Goal: Information Seeking & Learning: Learn about a topic

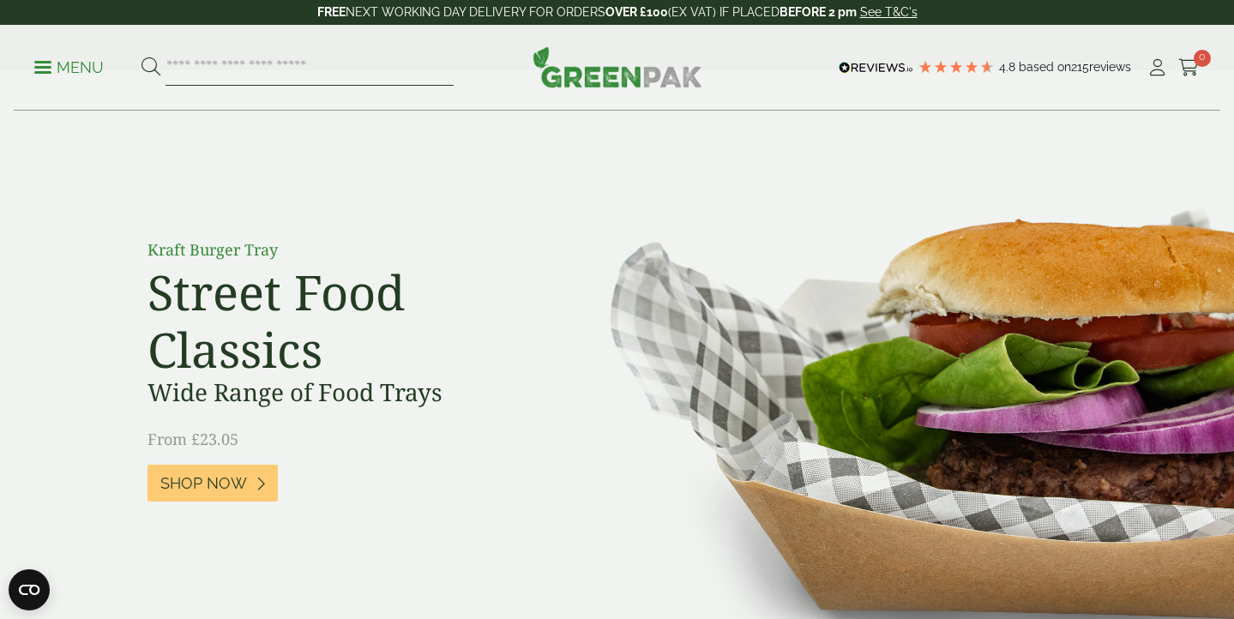
click at [283, 64] on input "search" at bounding box center [310, 68] width 288 height 36
click at [39, 64] on p "Menu" at bounding box center [68, 67] width 69 height 21
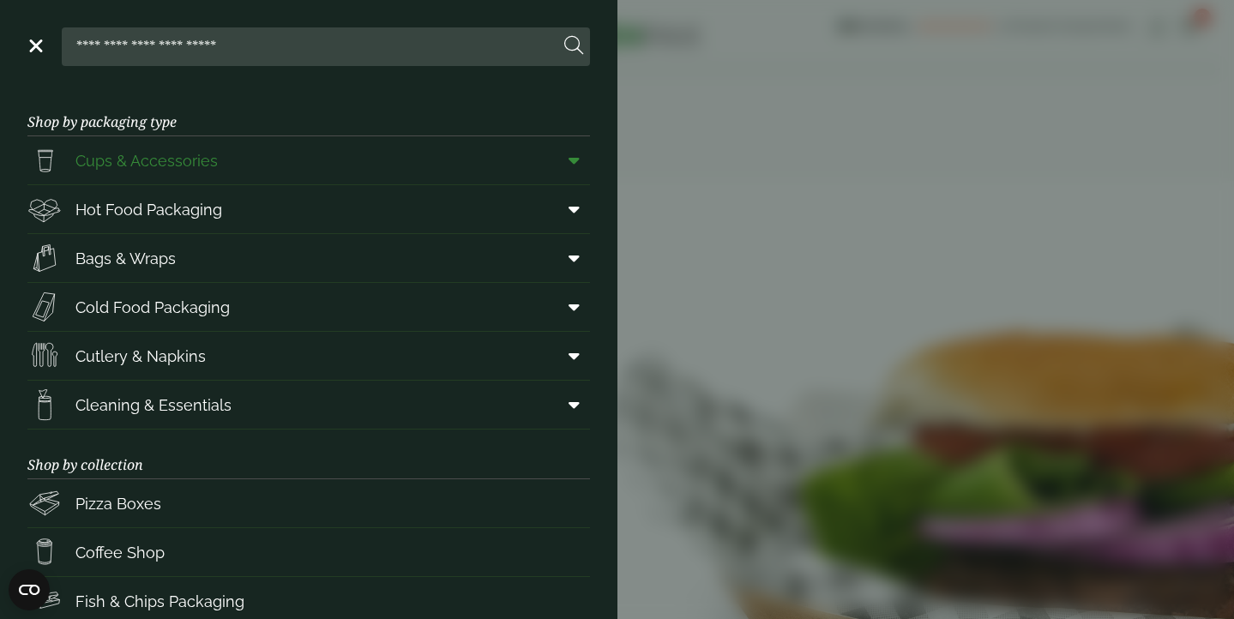
click at [169, 160] on span "Cups & Accessories" at bounding box center [146, 160] width 142 height 23
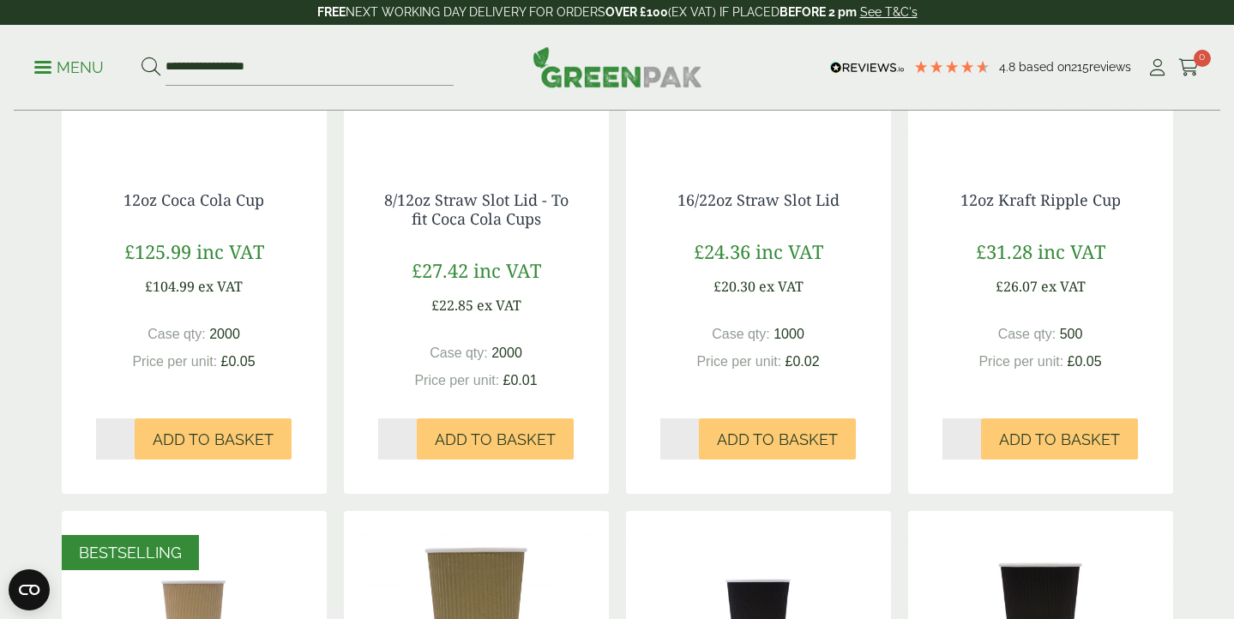
scroll to position [479, 0]
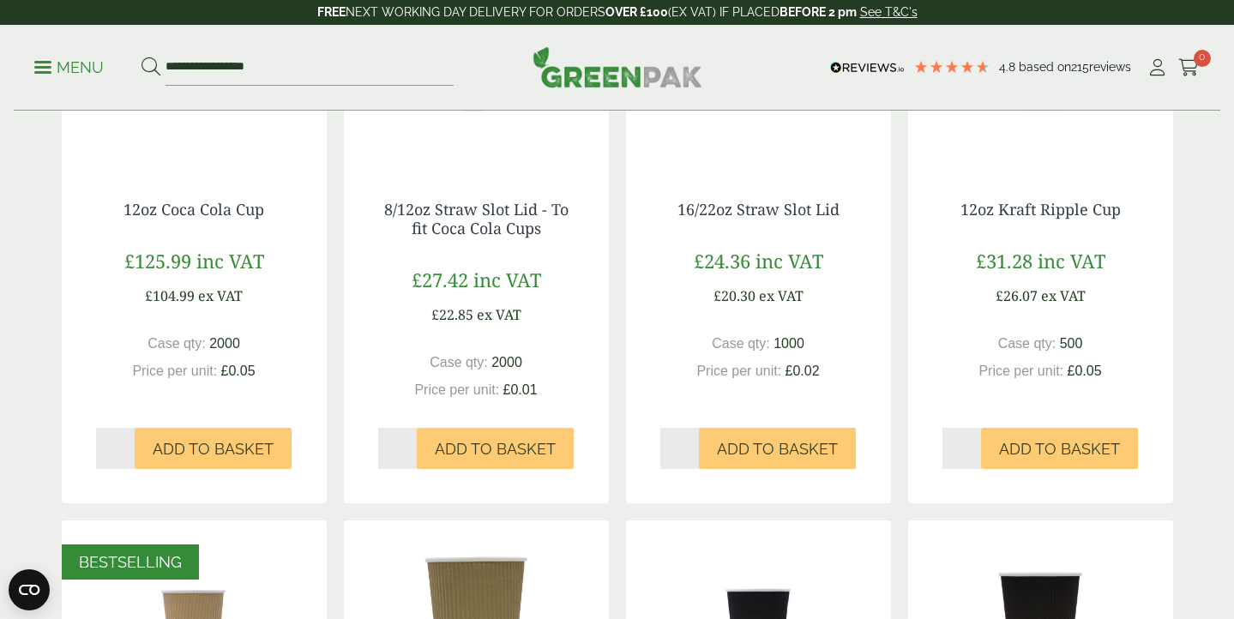
click at [43, 63] on p "Menu" at bounding box center [68, 67] width 69 height 21
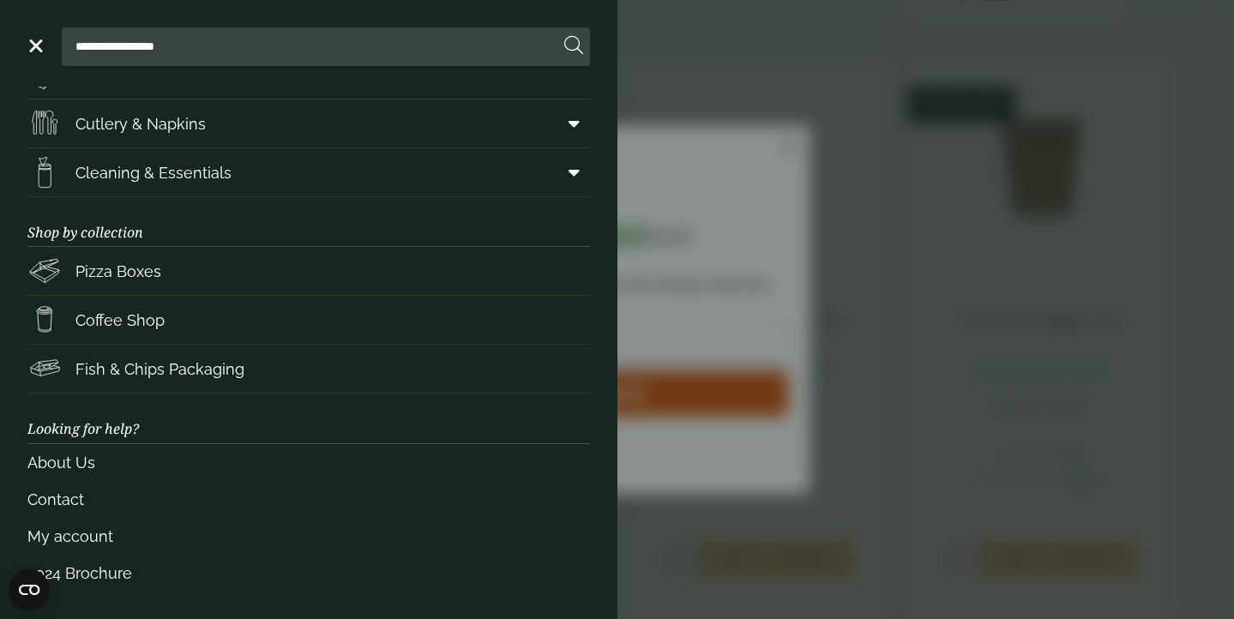
scroll to position [232, 0]
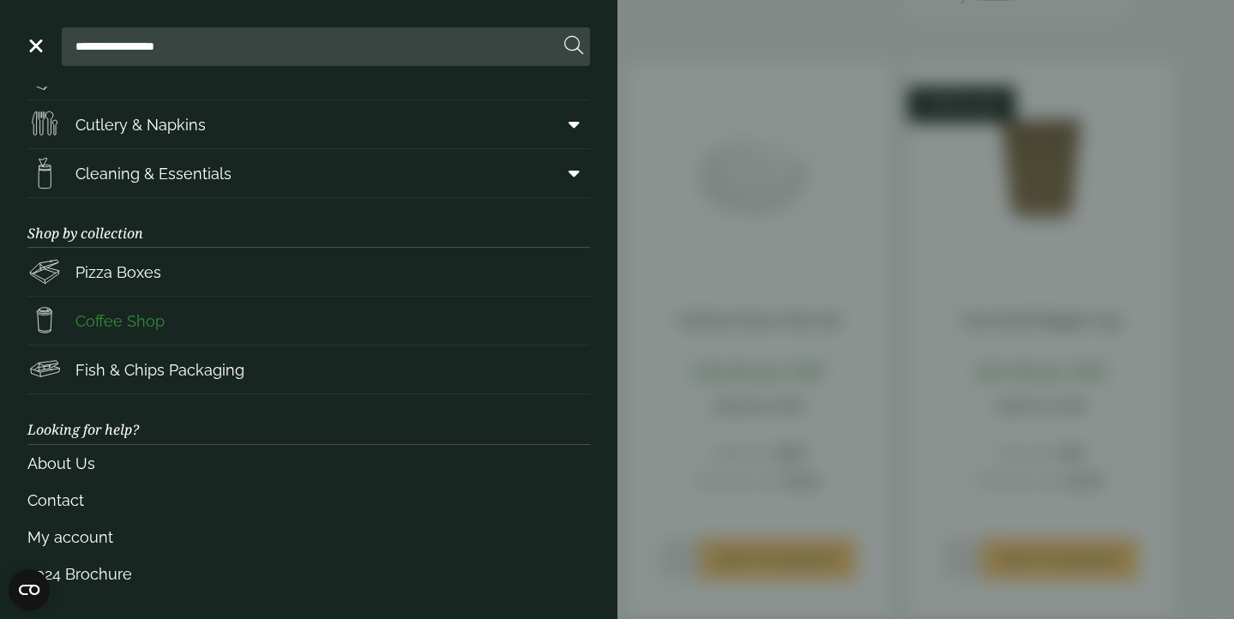
click at [131, 321] on span "Coffee Shop" at bounding box center [119, 321] width 89 height 23
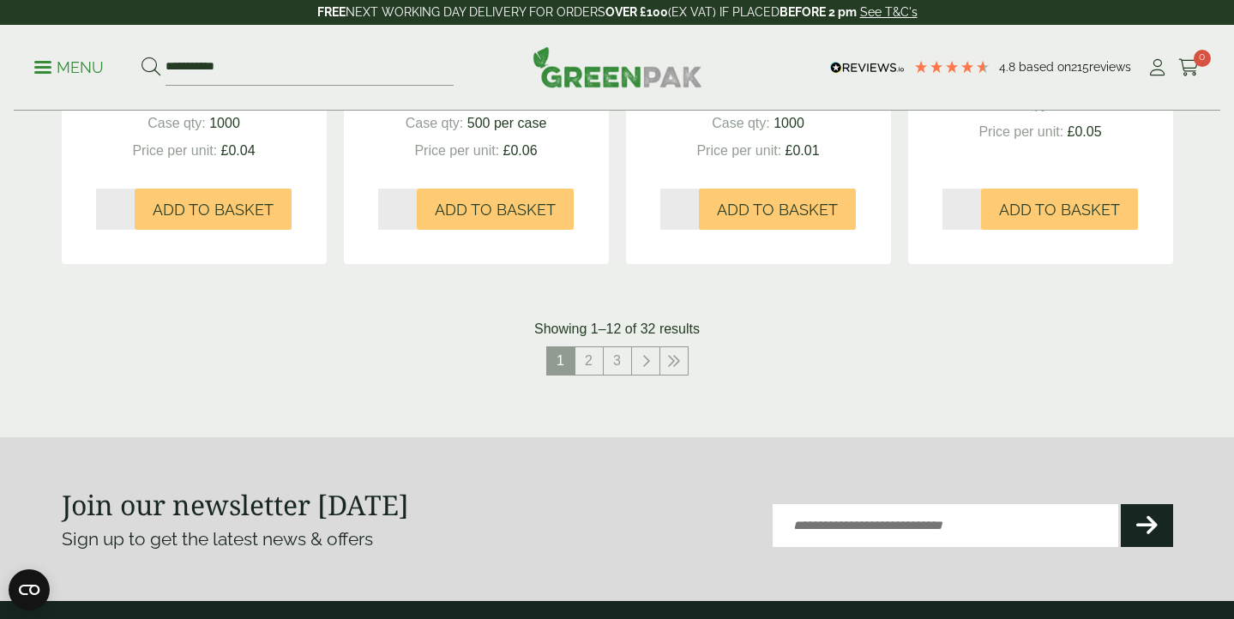
scroll to position [1807, 0]
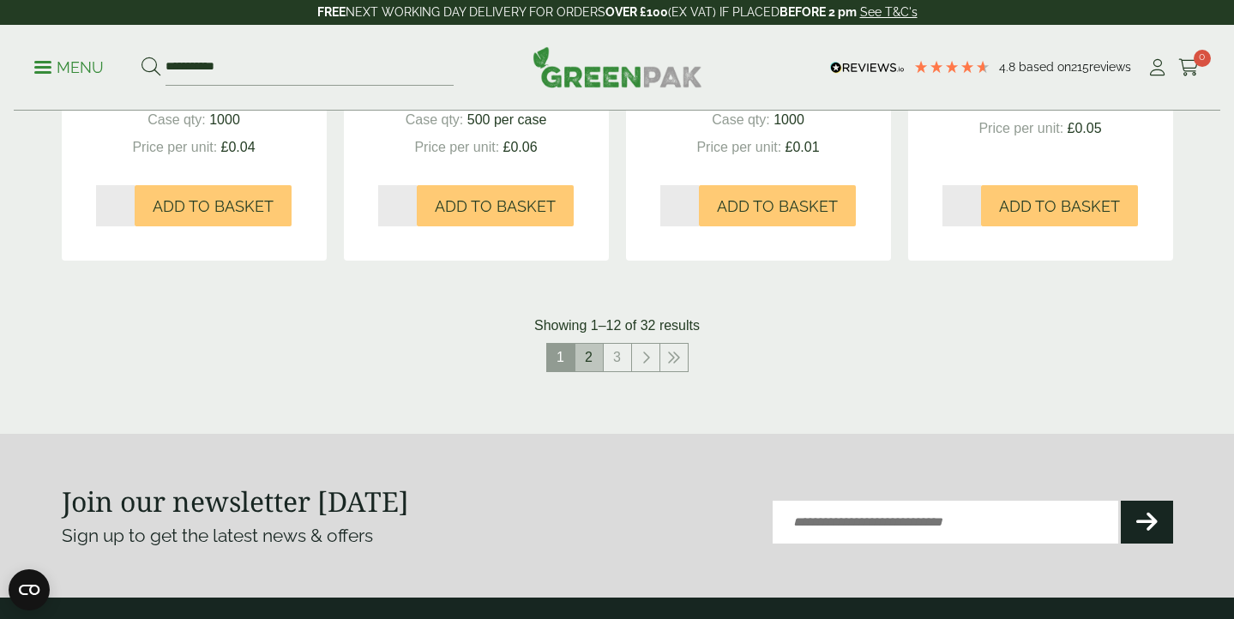
click at [590, 353] on link "2" at bounding box center [589, 357] width 27 height 27
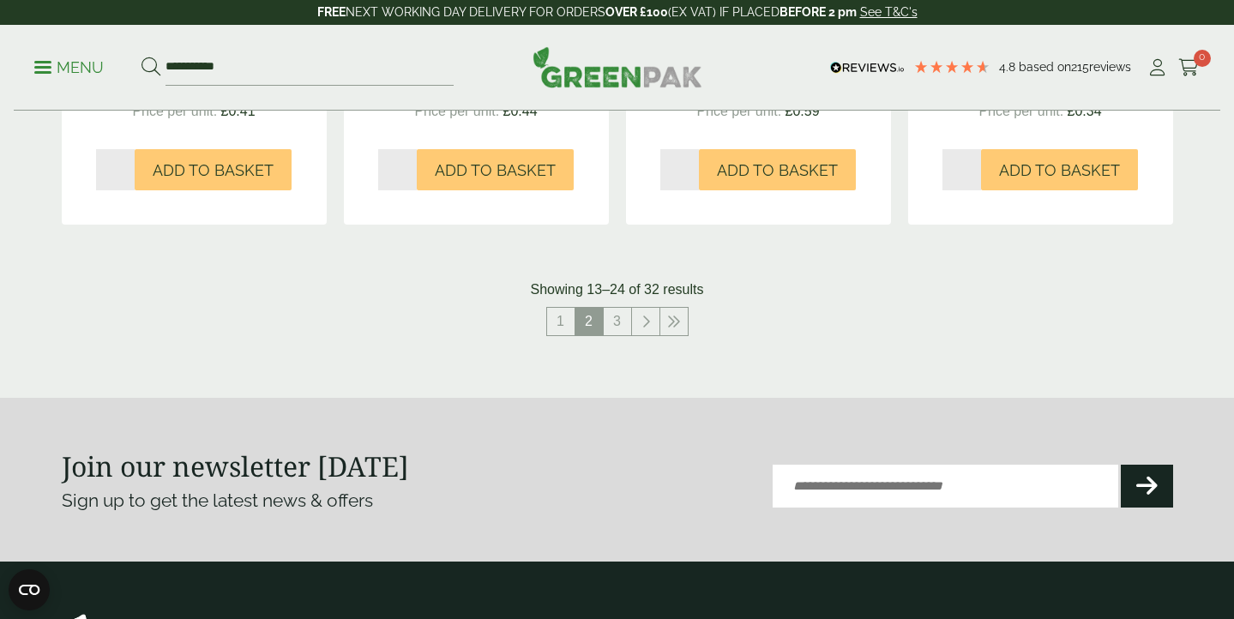
scroll to position [1846, 0]
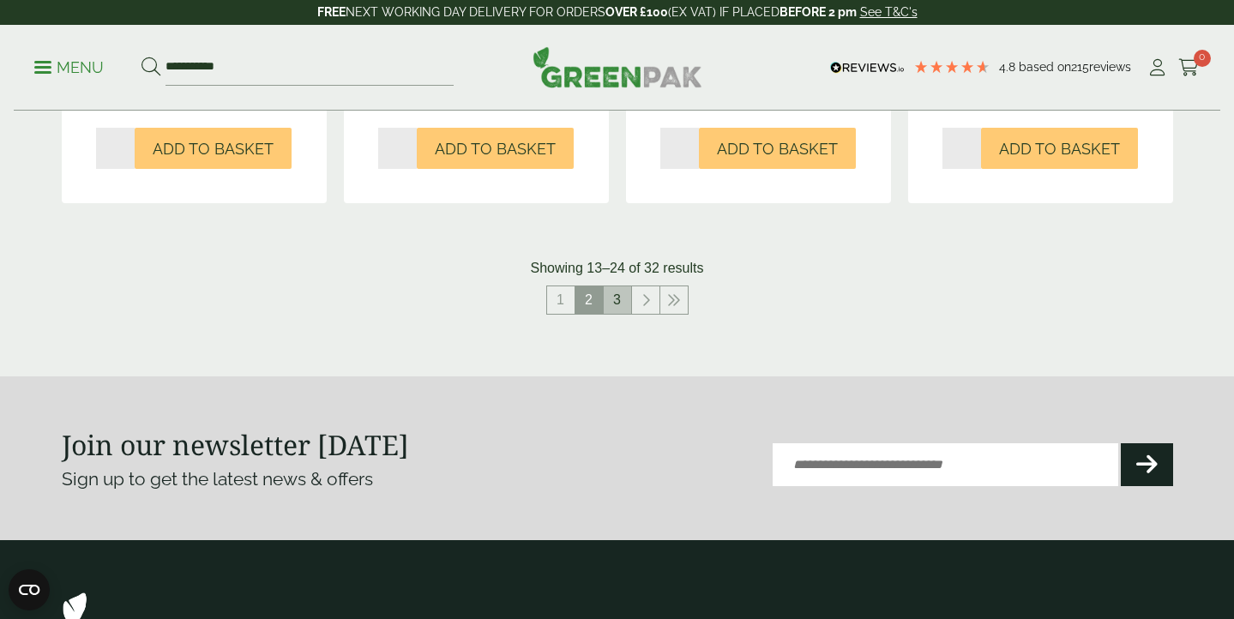
click at [623, 299] on link "3" at bounding box center [617, 300] width 27 height 27
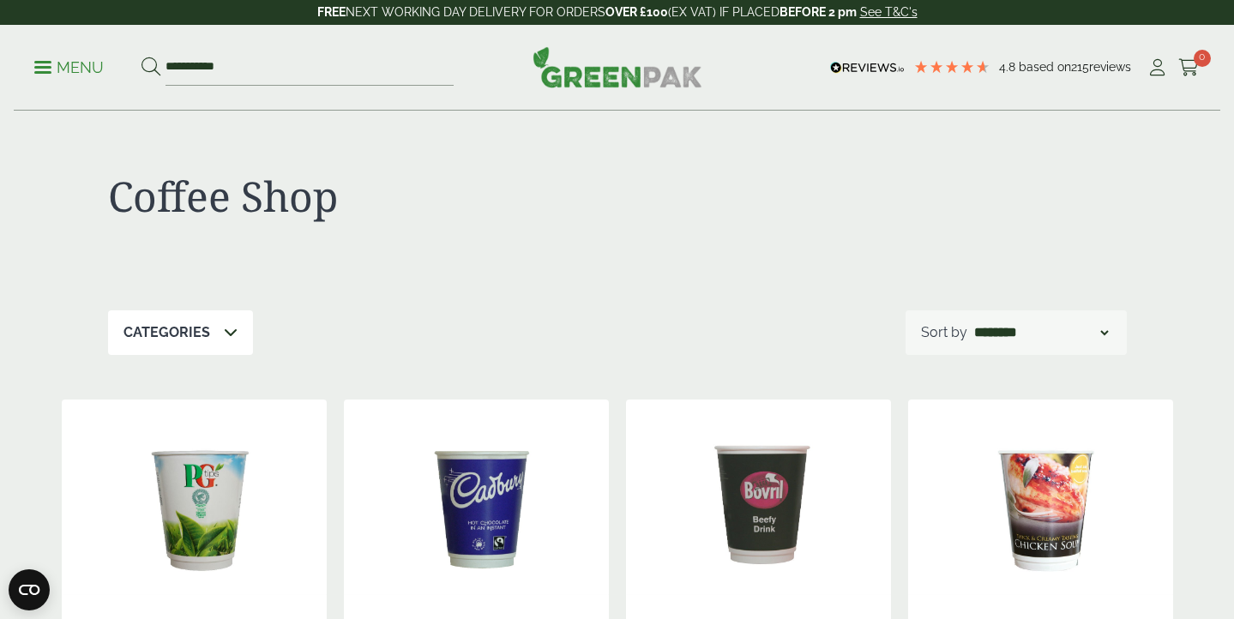
click at [40, 68] on span at bounding box center [42, 67] width 17 height 3
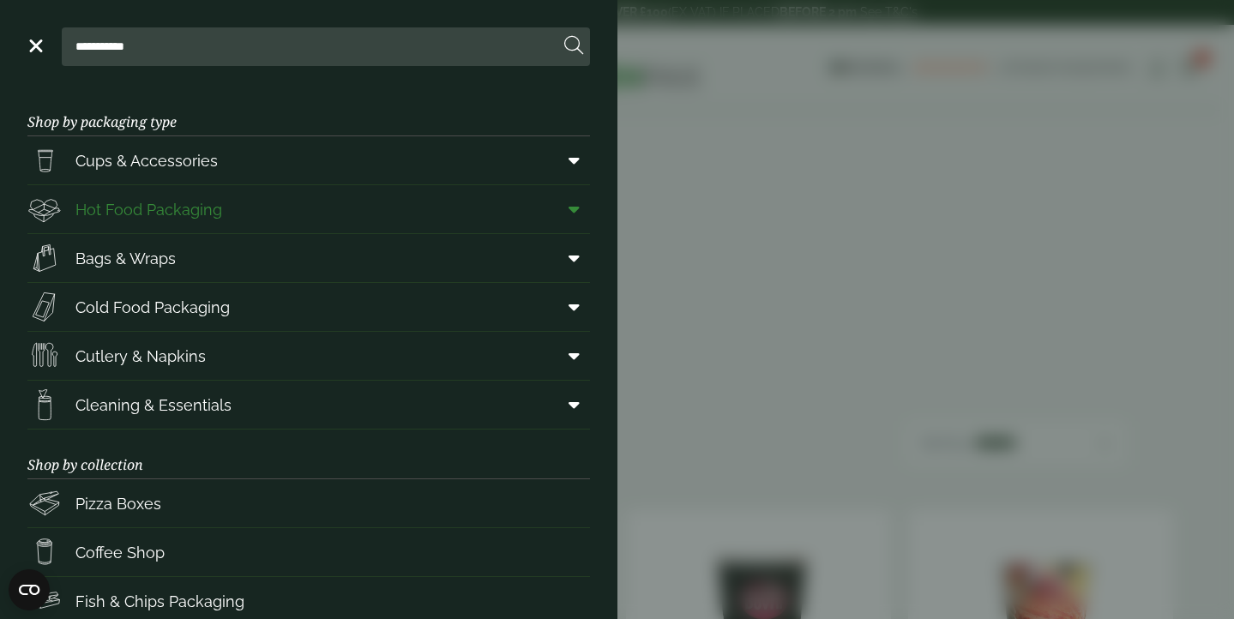
click at [186, 214] on span "Hot Food Packaging" at bounding box center [148, 209] width 147 height 23
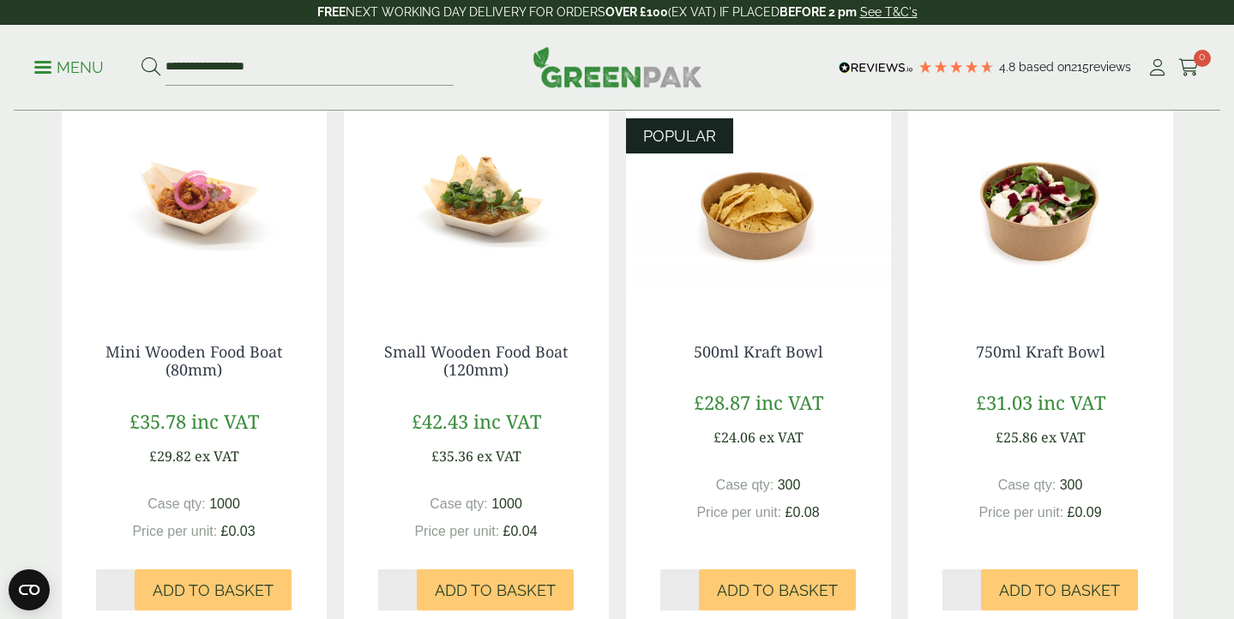
scroll to position [941, 0]
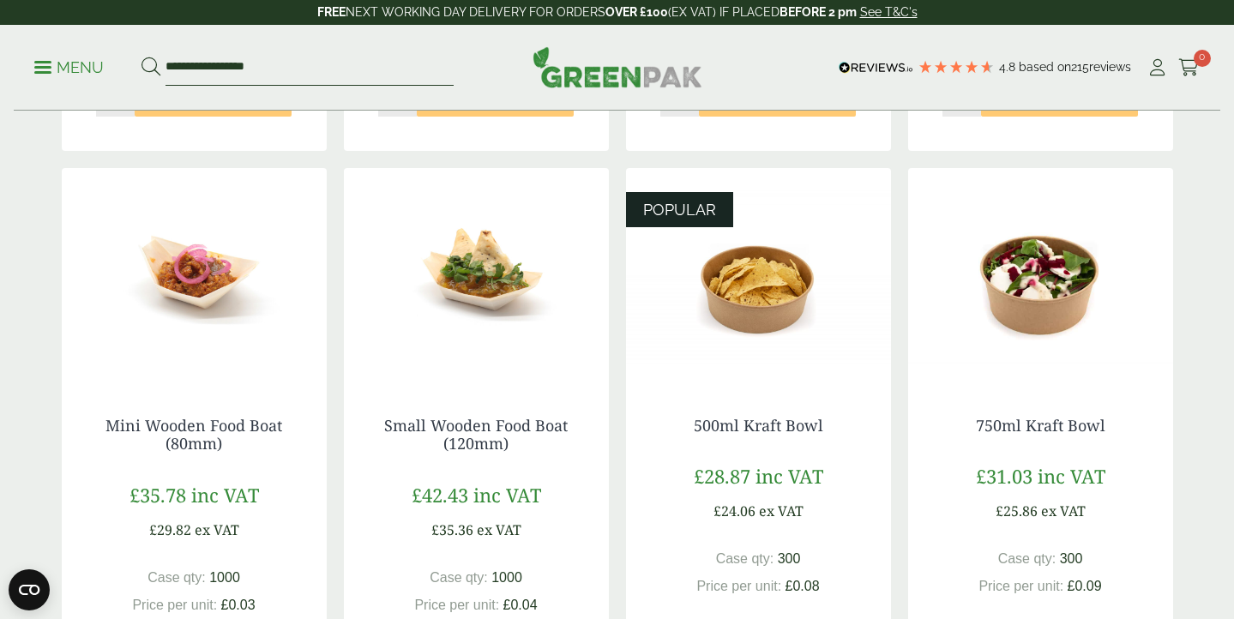
click at [287, 68] on input "**********" at bounding box center [310, 68] width 288 height 36
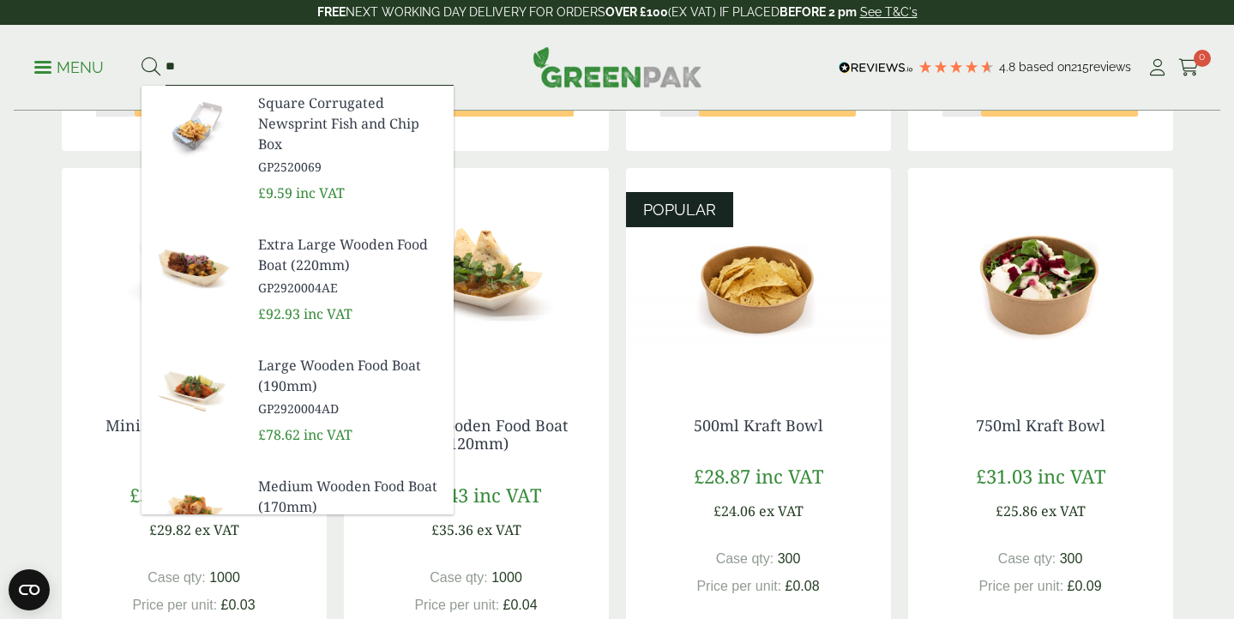
type input "*"
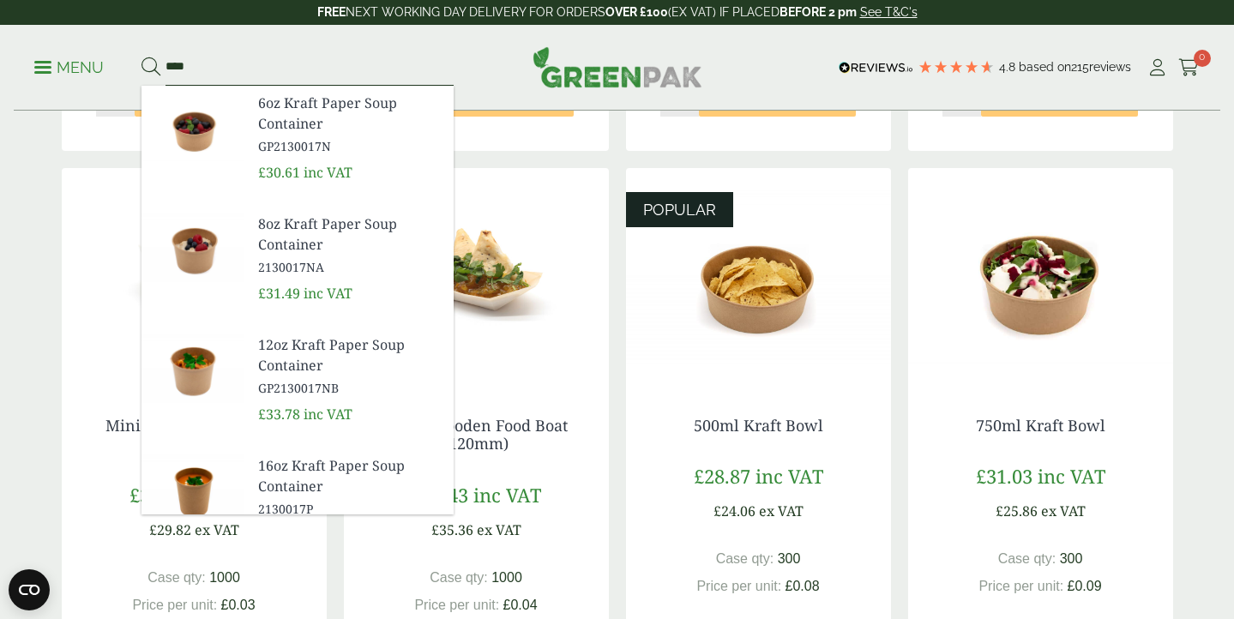
type input "****"
click at [292, 489] on span "16oz Kraft Paper Soup Container" at bounding box center [349, 475] width 182 height 41
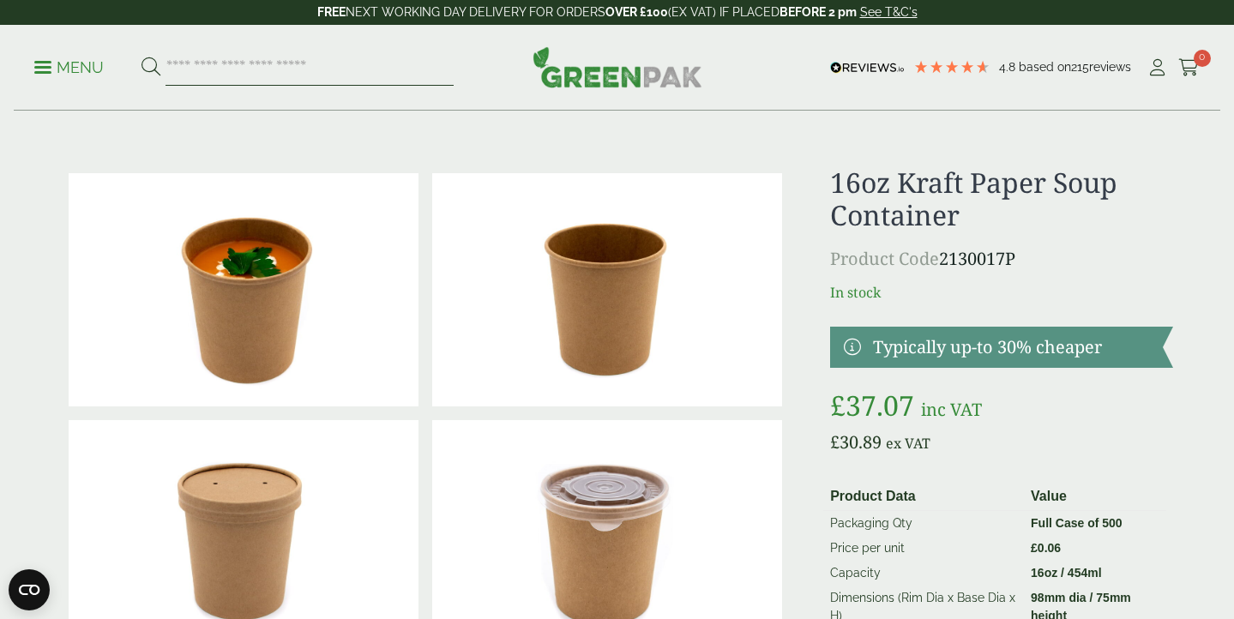
click at [232, 63] on input "search" at bounding box center [310, 68] width 288 height 36
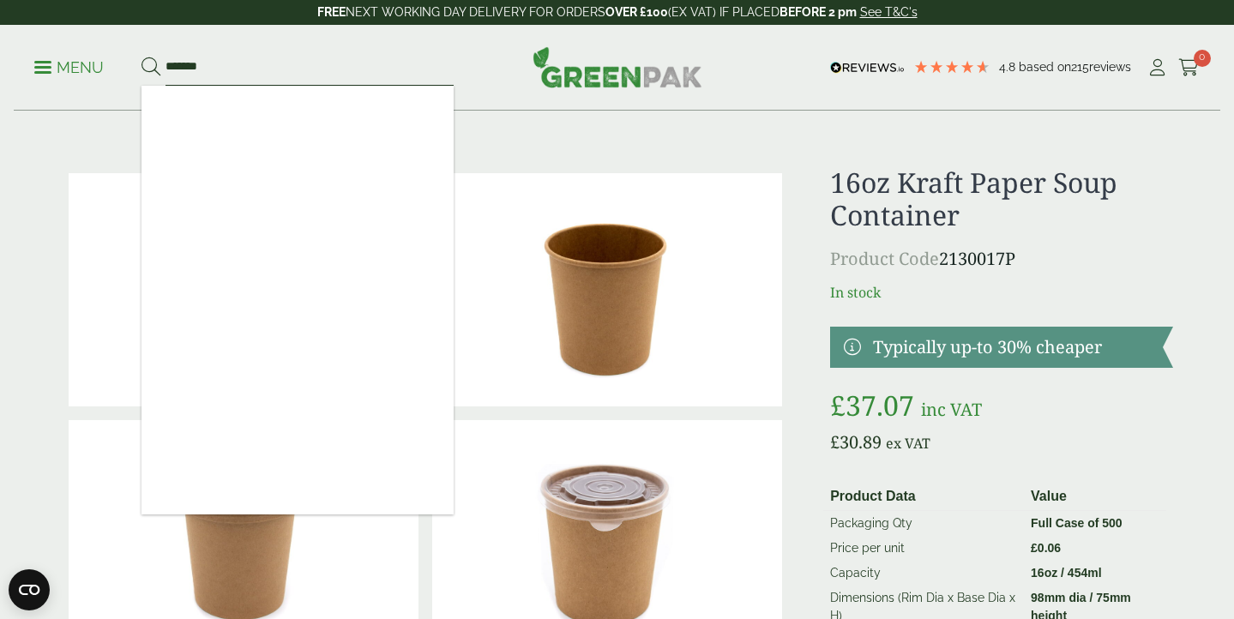
click at [177, 63] on input "*******" at bounding box center [310, 68] width 288 height 36
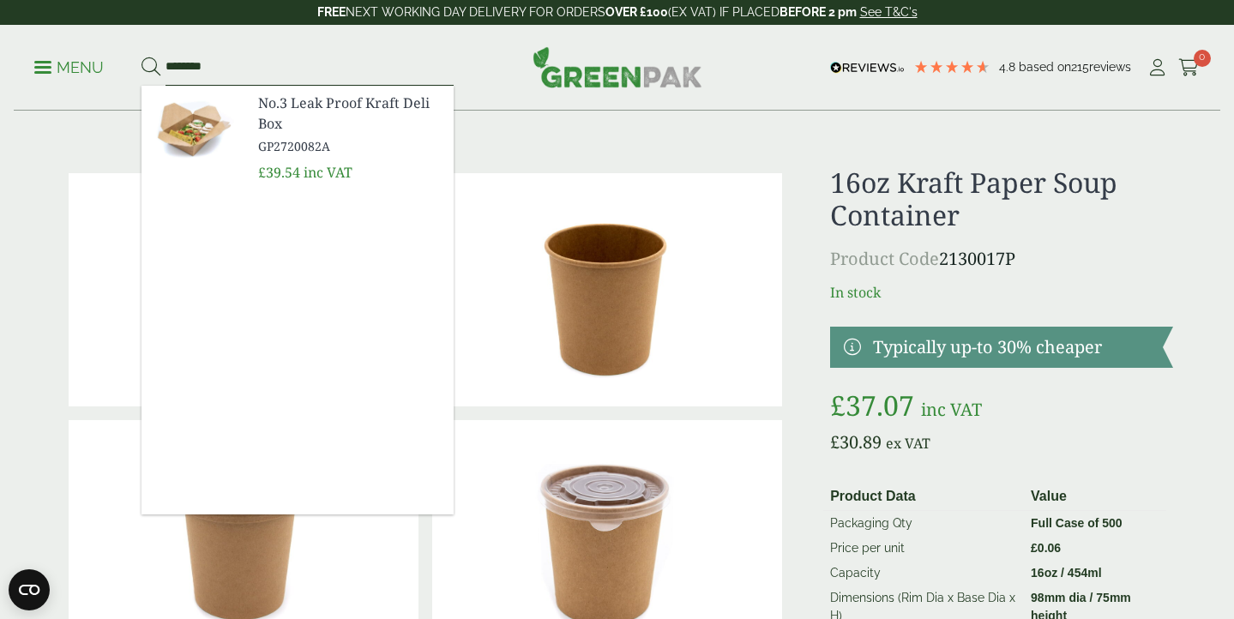
type input "********"
click at [268, 121] on span "No.3 Leak Proof Kraft Deli Box" at bounding box center [349, 113] width 182 height 41
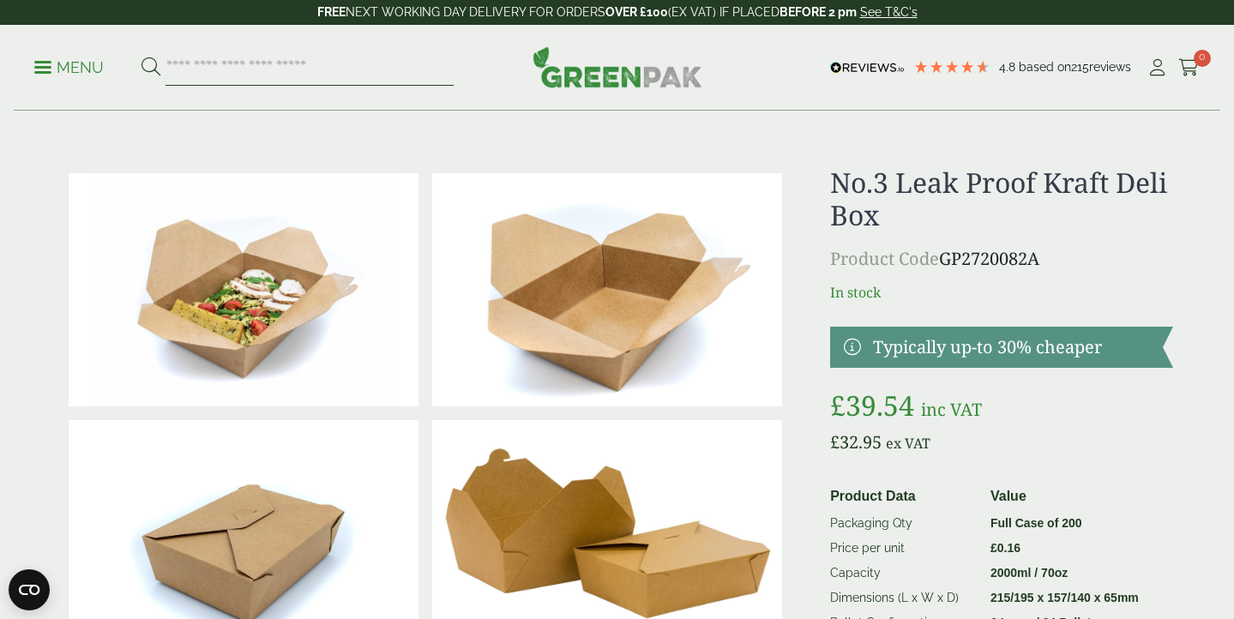
click at [217, 69] on input "search" at bounding box center [310, 68] width 288 height 36
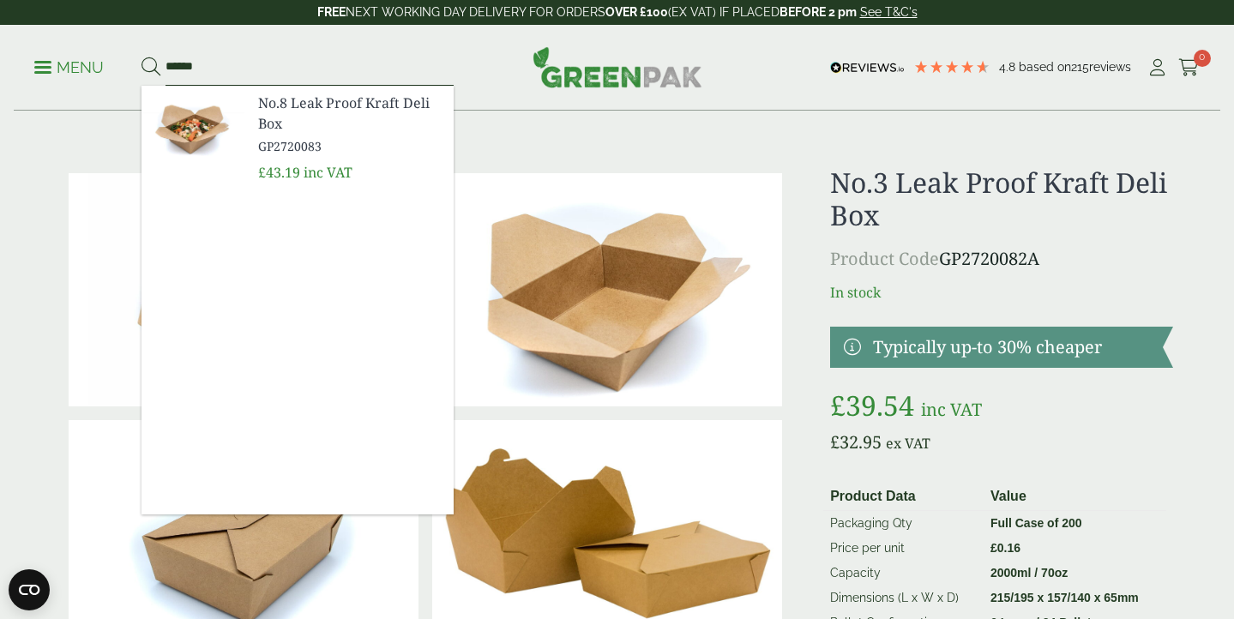
type input "******"
click at [263, 128] on span "No.8 Leak Proof Kraft Deli Box" at bounding box center [349, 113] width 182 height 41
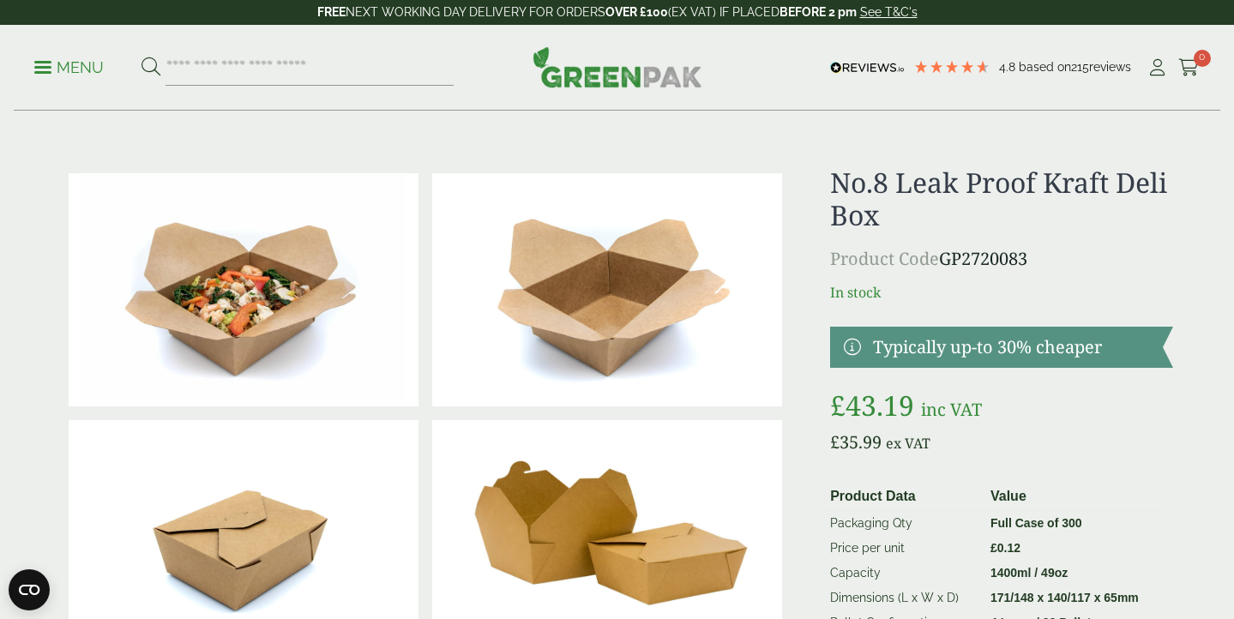
click at [44, 66] on span at bounding box center [42, 67] width 17 height 3
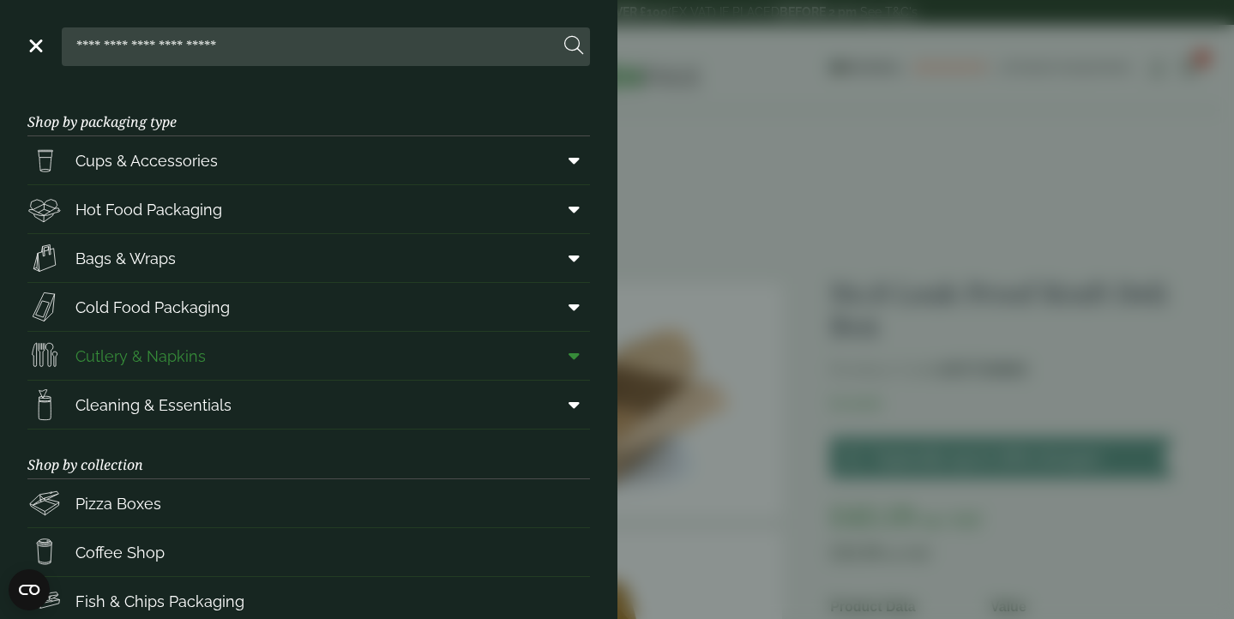
click at [170, 354] on span "Cutlery & Napkins" at bounding box center [140, 356] width 130 height 23
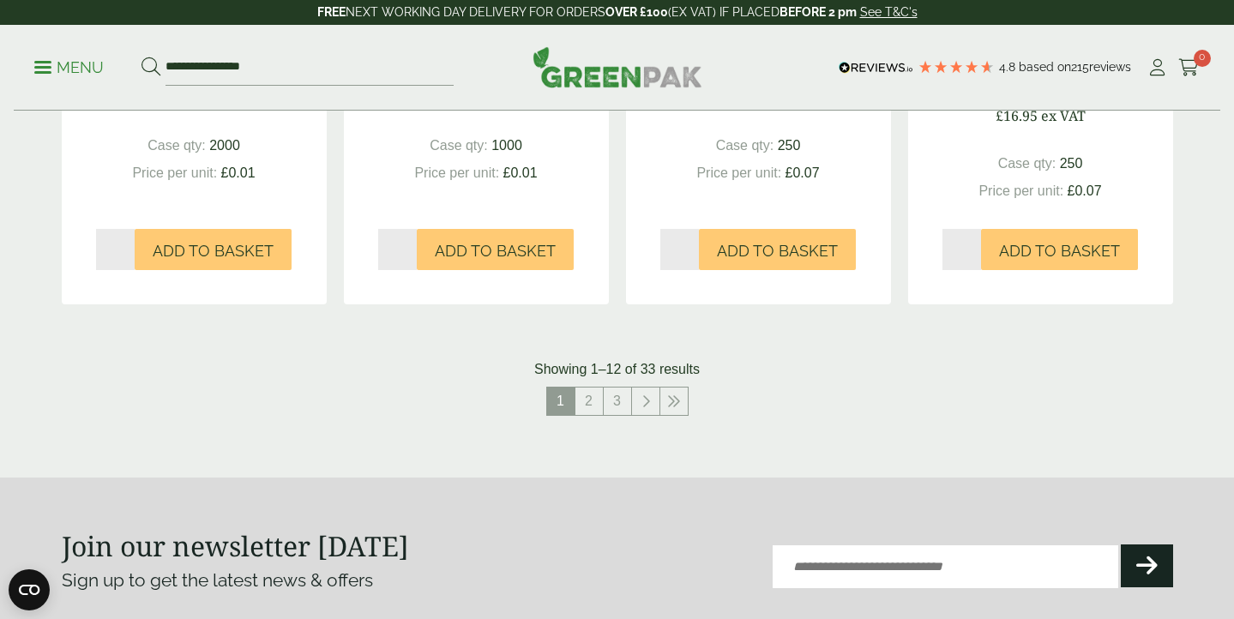
scroll to position [1881, 0]
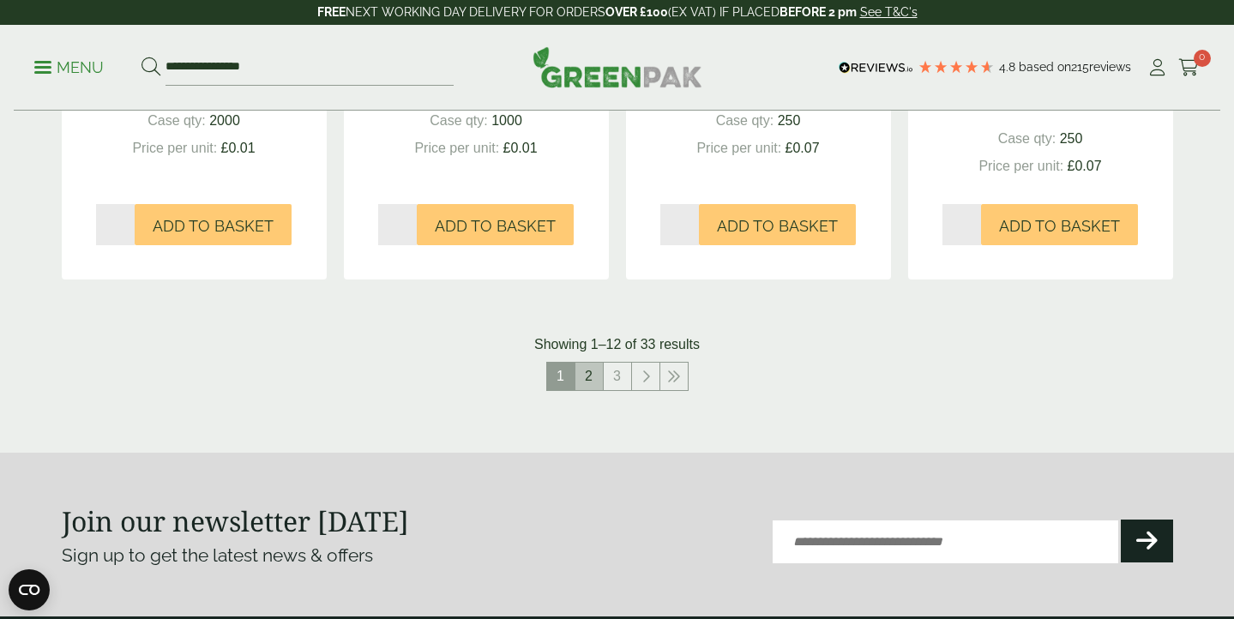
click at [585, 390] on link "2" at bounding box center [589, 376] width 27 height 27
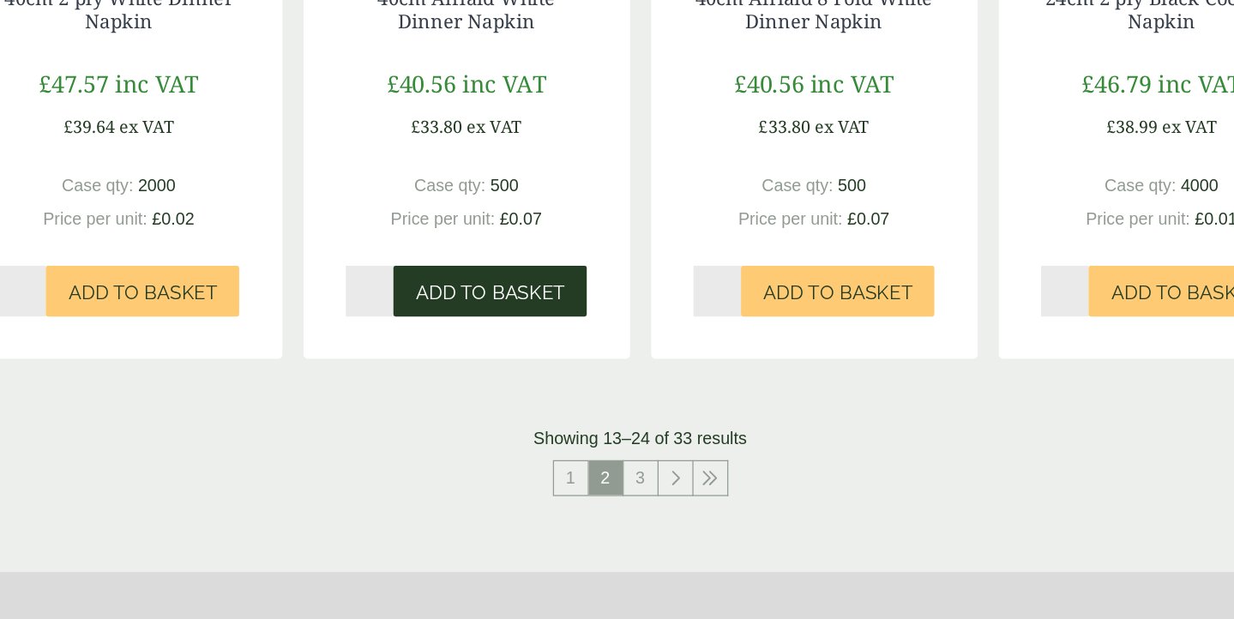
scroll to position [1764, 0]
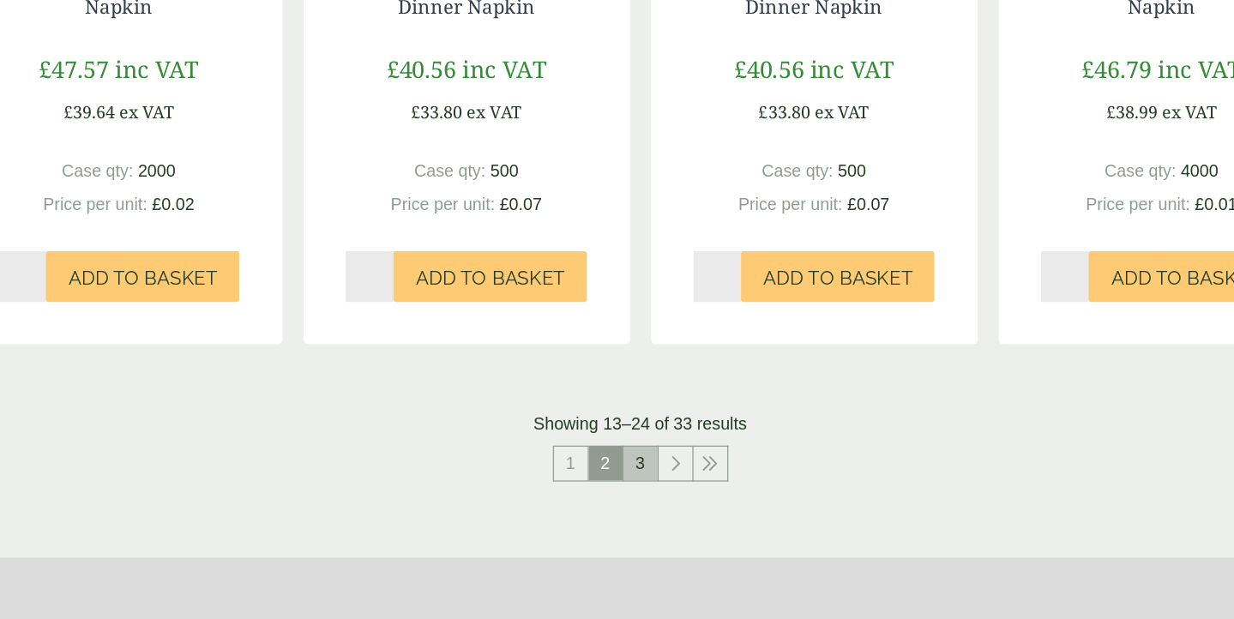
click at [604, 480] on link "3" at bounding box center [617, 493] width 27 height 27
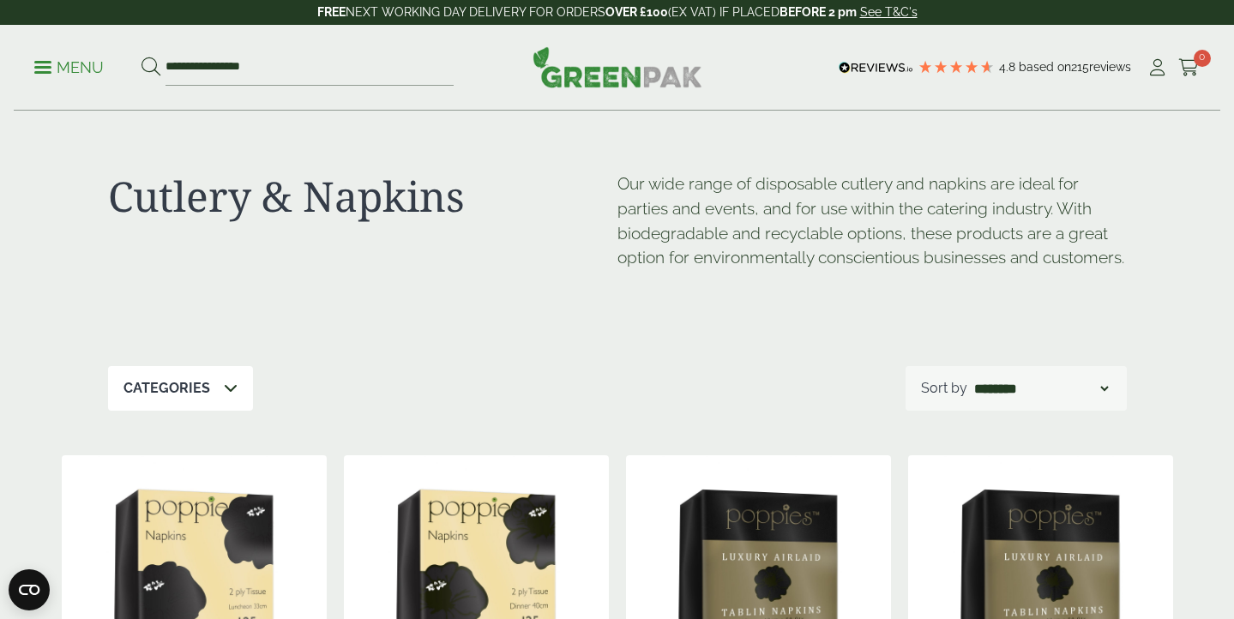
click at [72, 66] on p "Menu" at bounding box center [68, 67] width 69 height 21
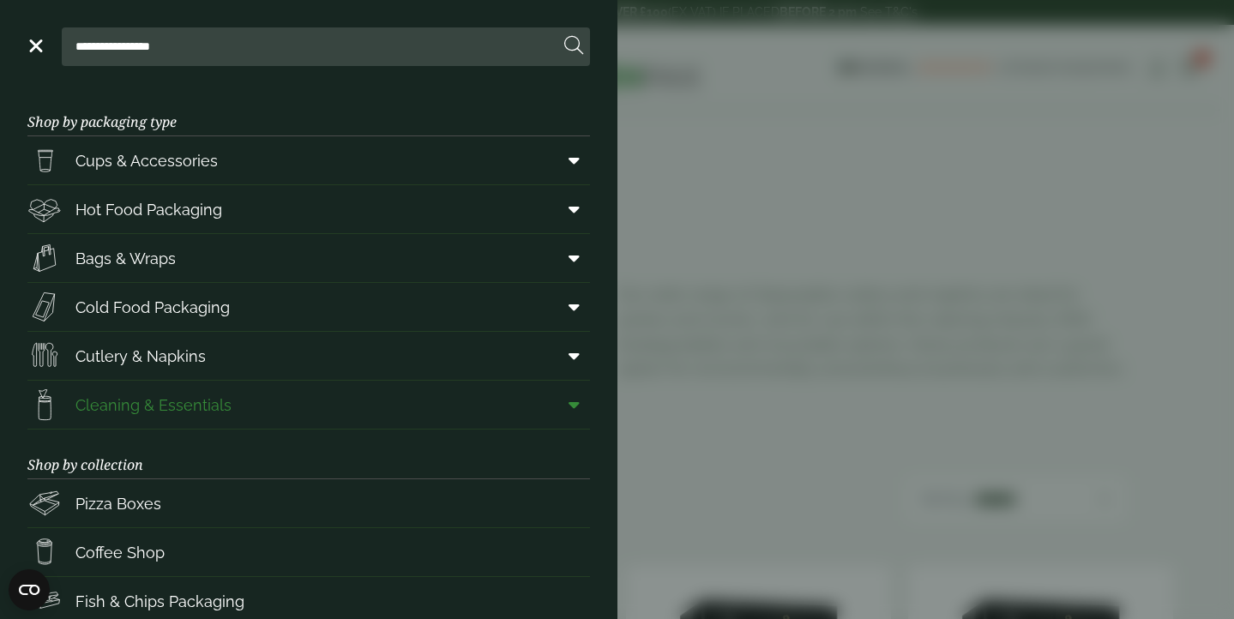
click at [121, 403] on span "Cleaning & Essentials" at bounding box center [153, 405] width 156 height 23
click at [114, 405] on span "Cleaning & Essentials" at bounding box center [153, 405] width 156 height 23
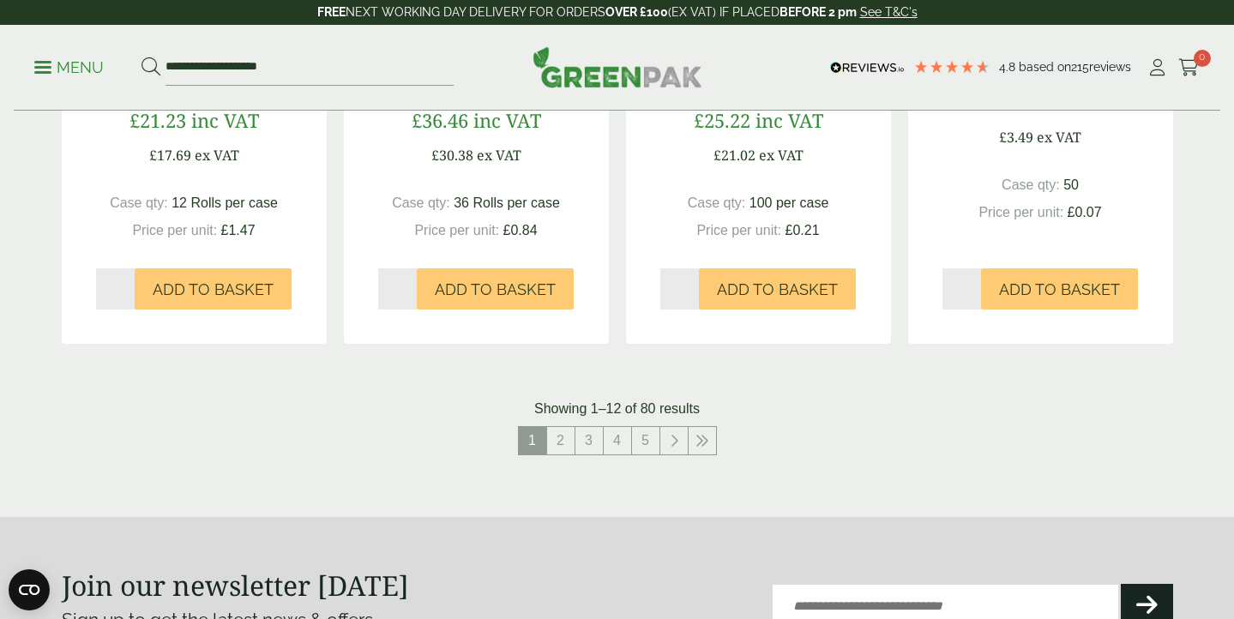
scroll to position [1819, 0]
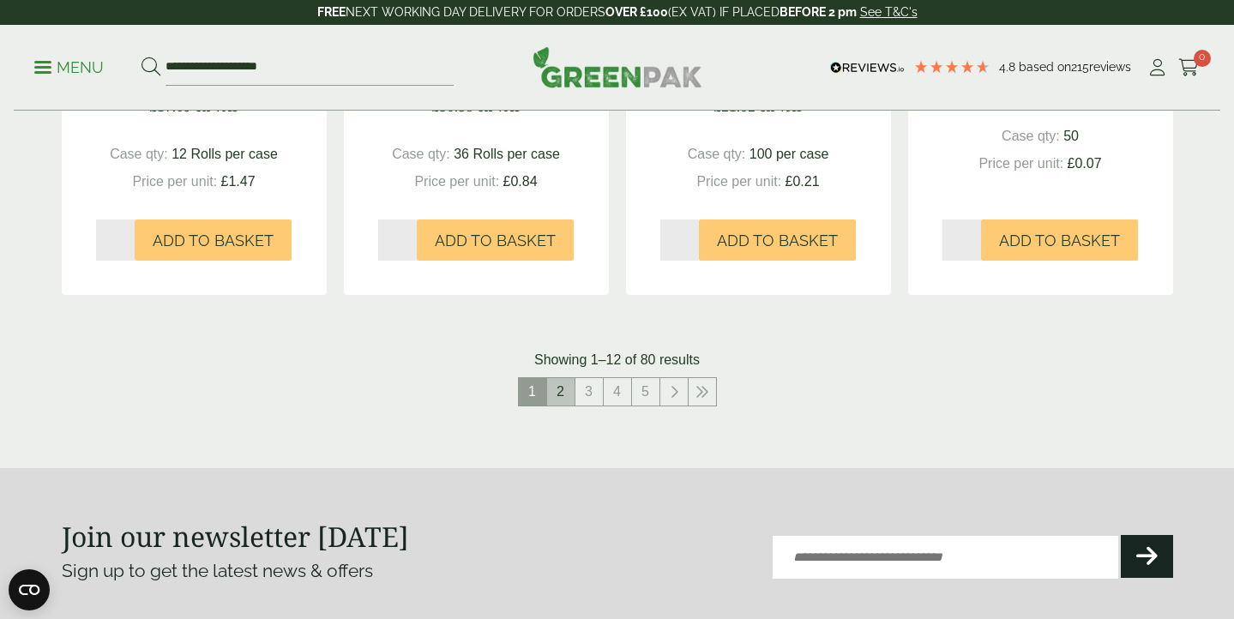
click at [558, 388] on link "2" at bounding box center [560, 391] width 27 height 27
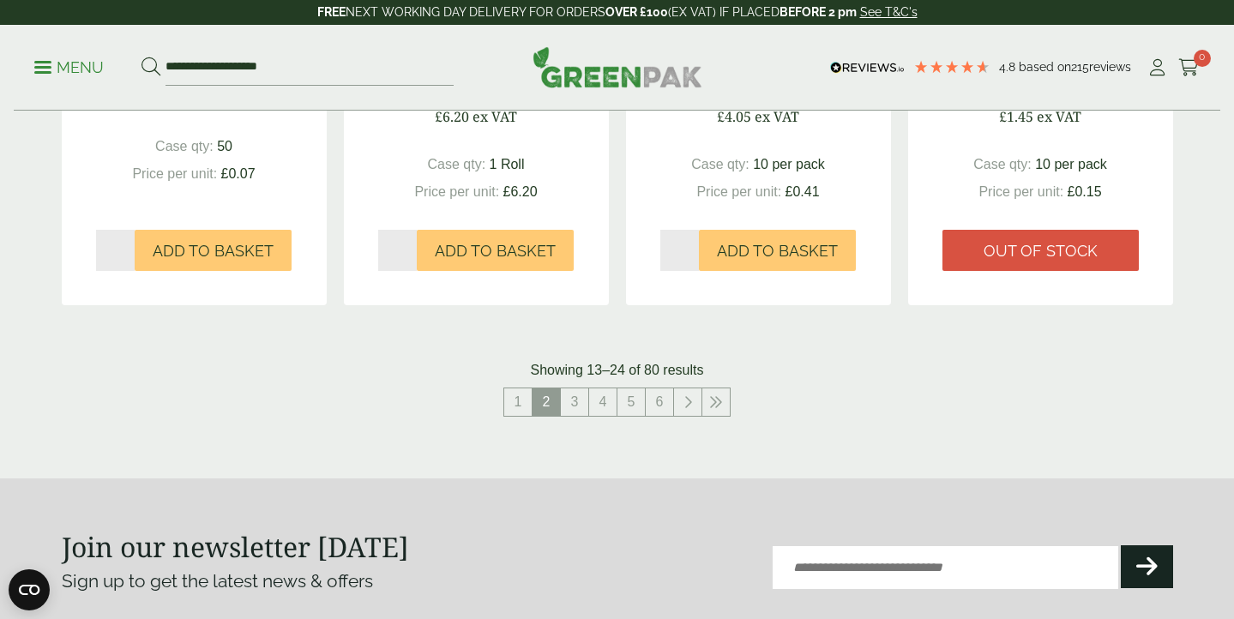
scroll to position [1797, 0]
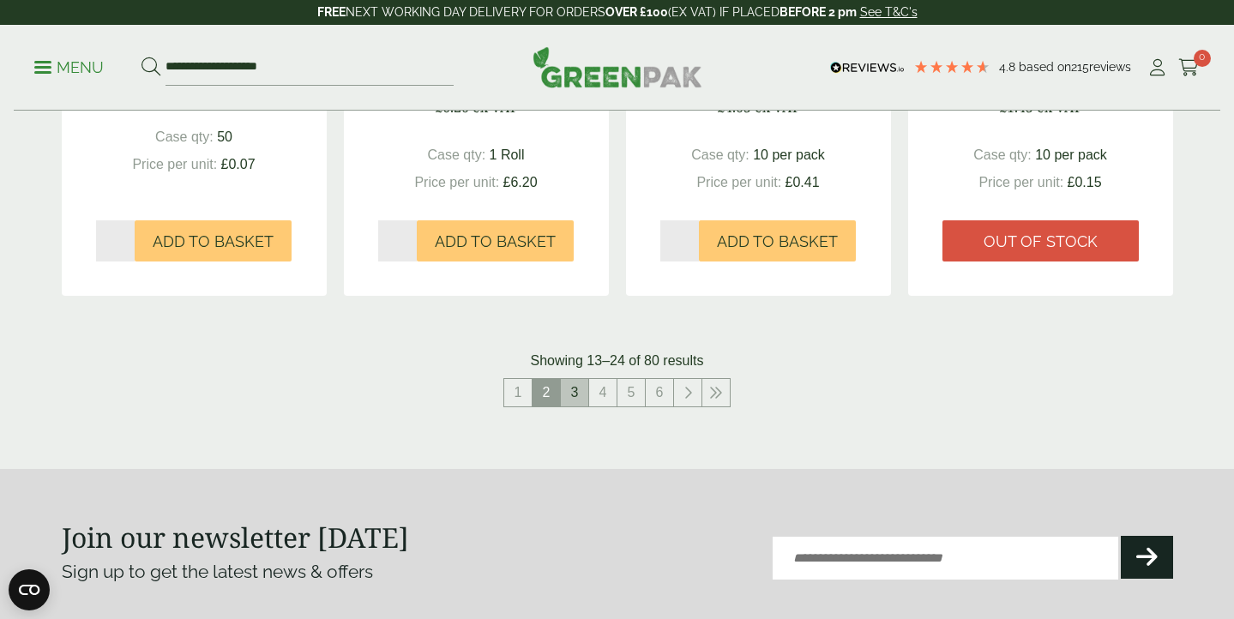
click at [573, 391] on link "3" at bounding box center [574, 392] width 27 height 27
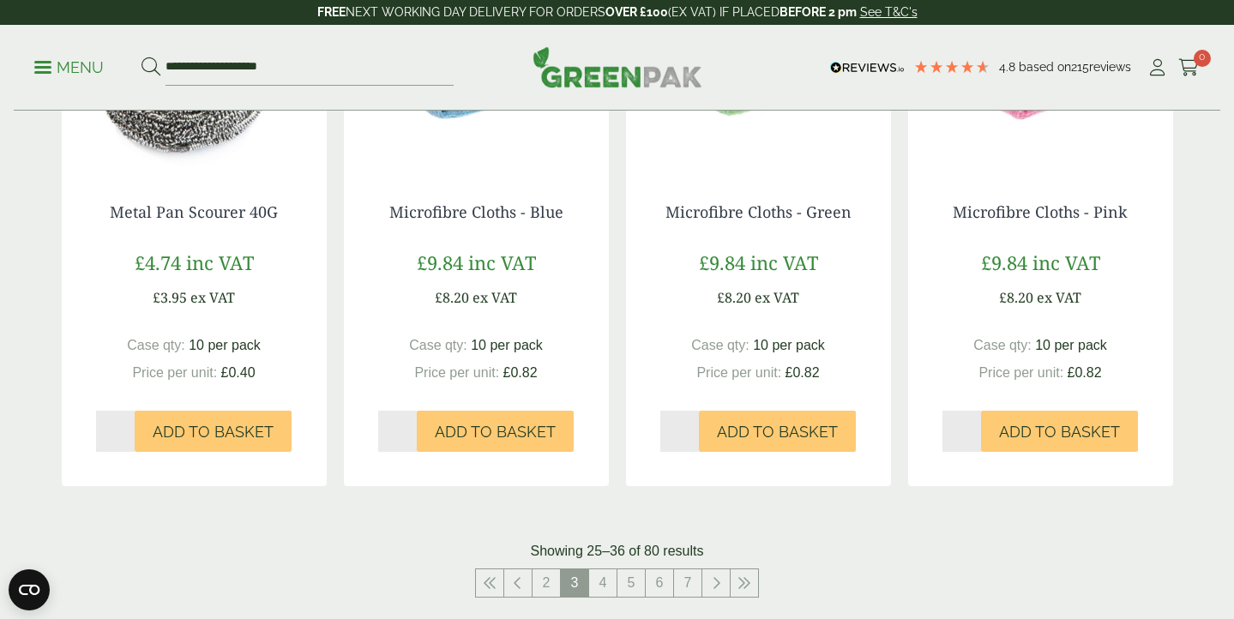
scroll to position [1620, 0]
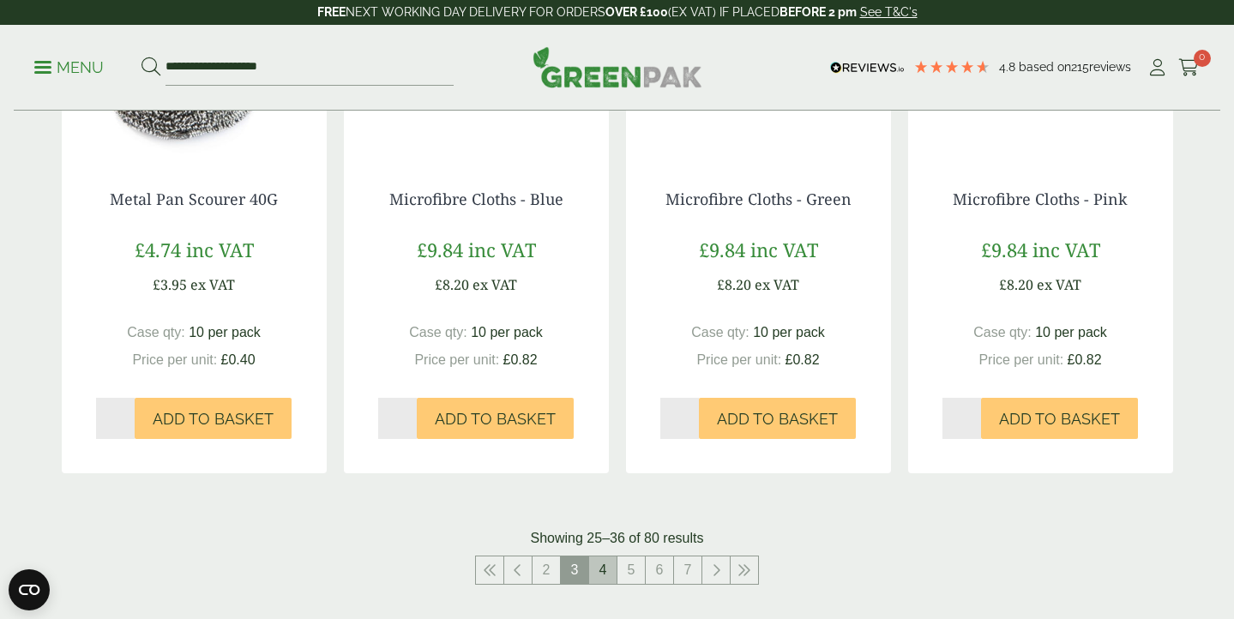
click at [603, 568] on link "4" at bounding box center [602, 570] width 27 height 27
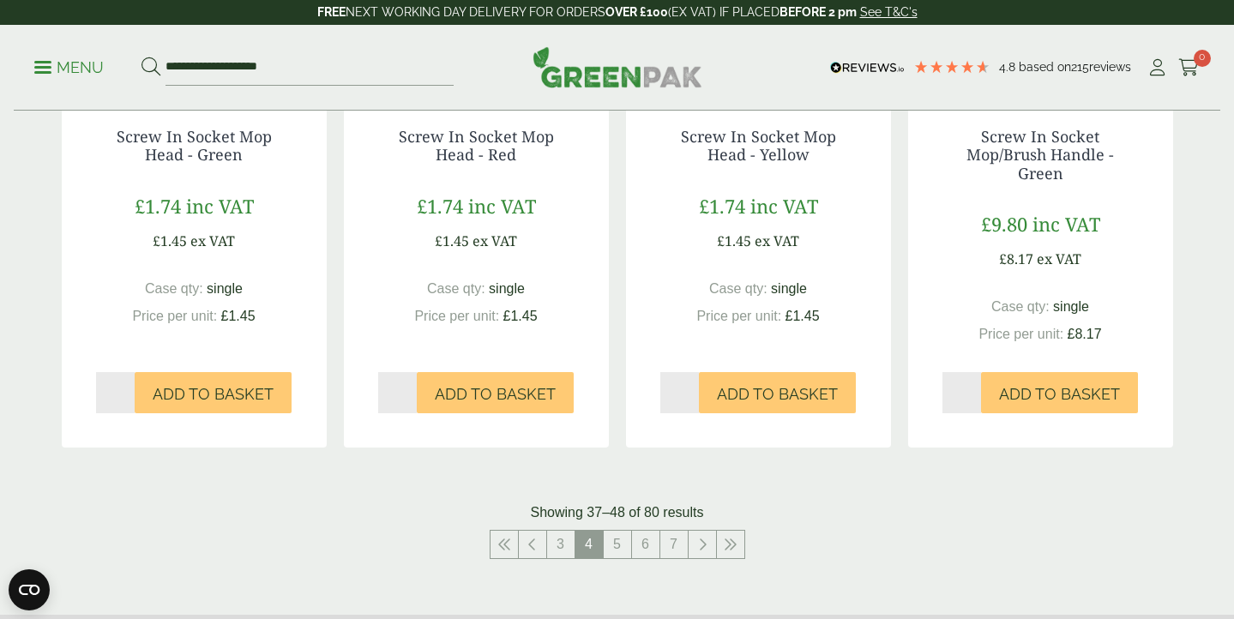
scroll to position [1686, 0]
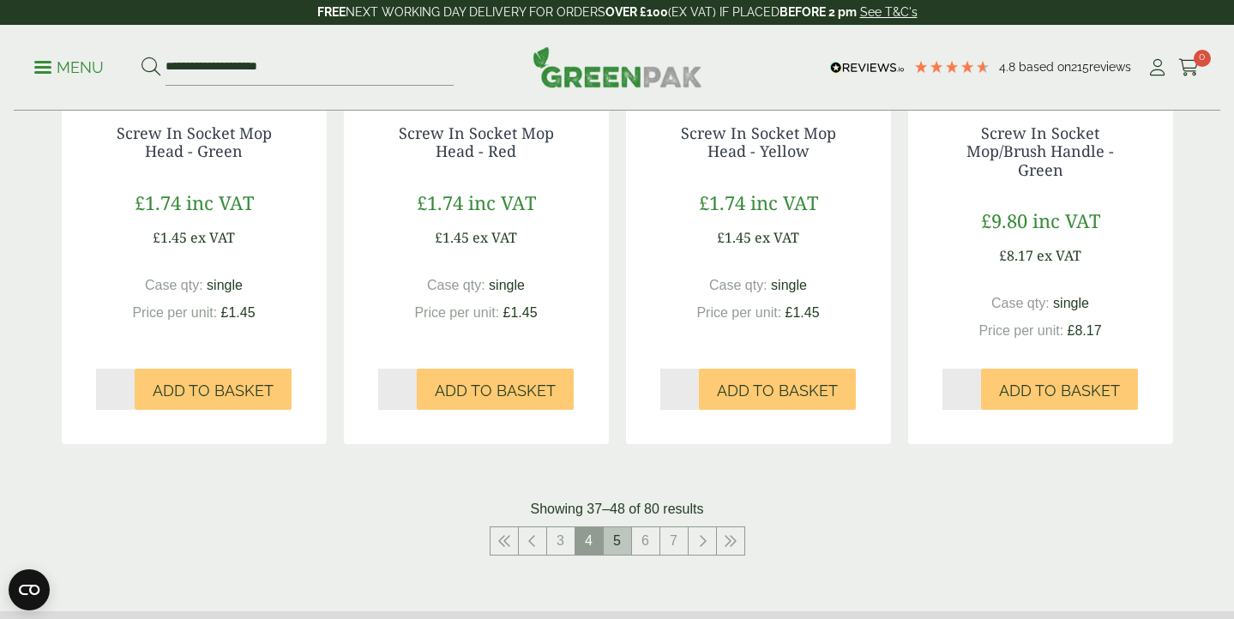
click at [612, 528] on link "5" at bounding box center [617, 541] width 27 height 27
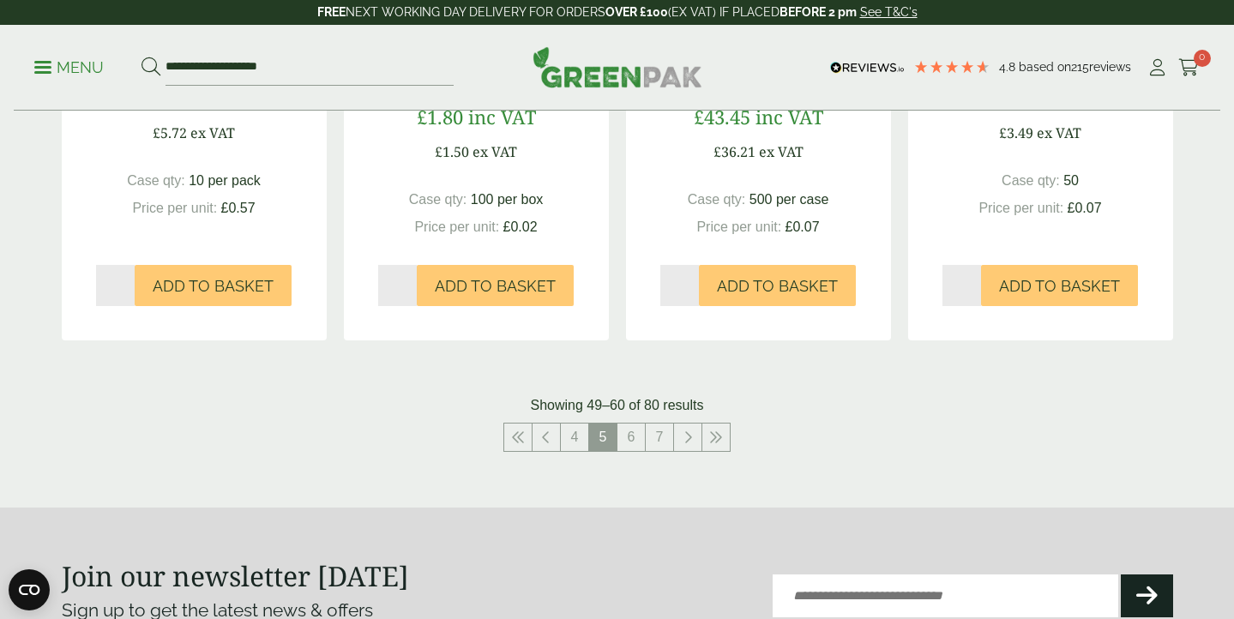
scroll to position [1781, 0]
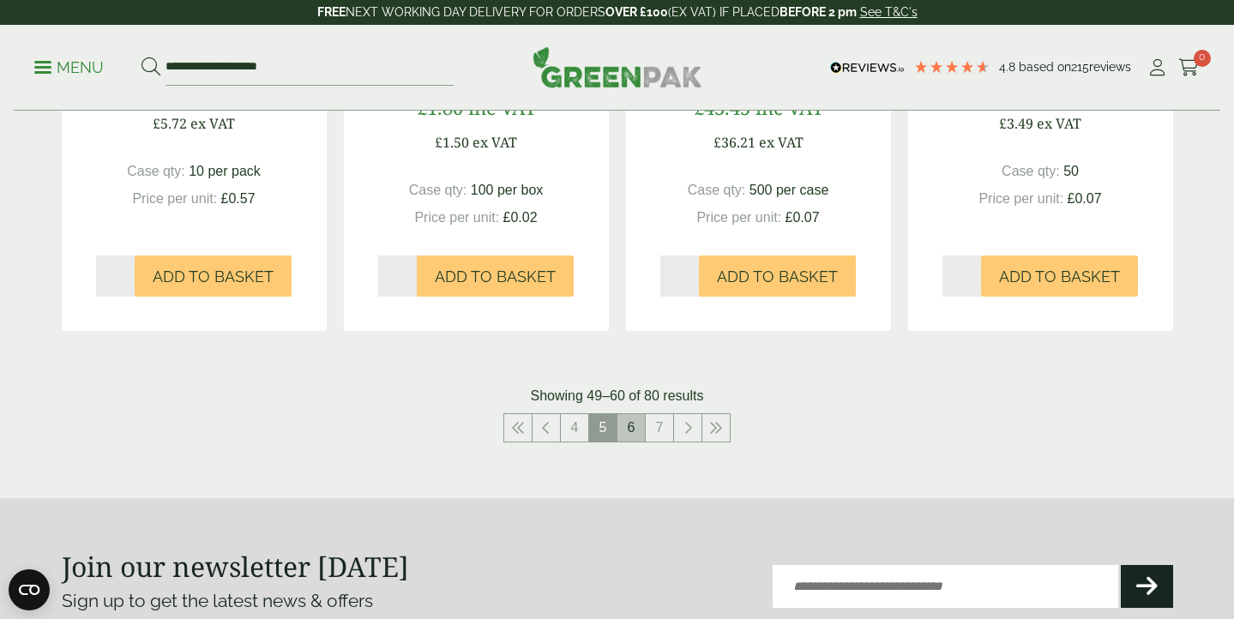
click at [629, 414] on link "6" at bounding box center [631, 427] width 27 height 27
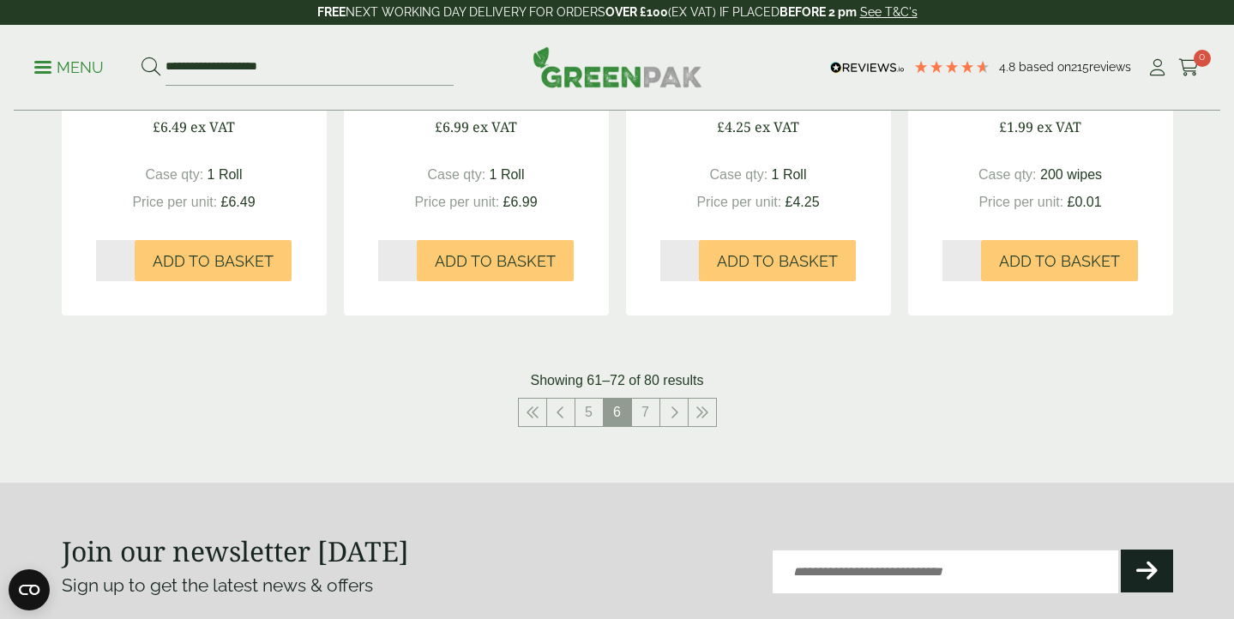
scroll to position [1804, 0]
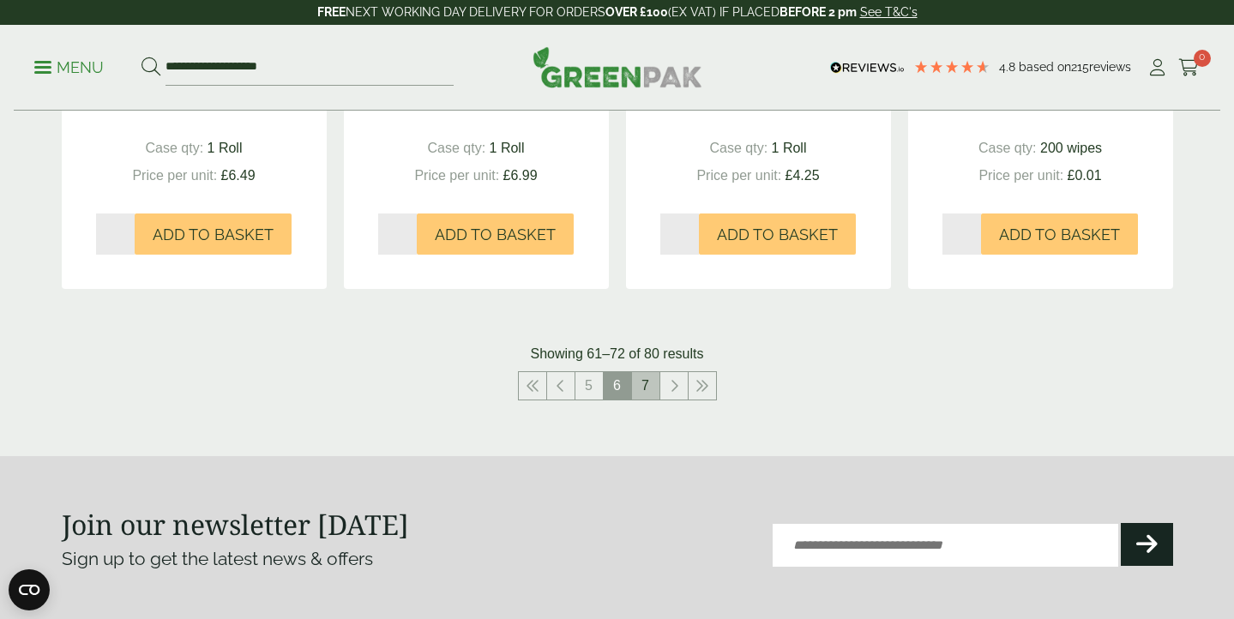
click at [649, 384] on link "7" at bounding box center [645, 385] width 27 height 27
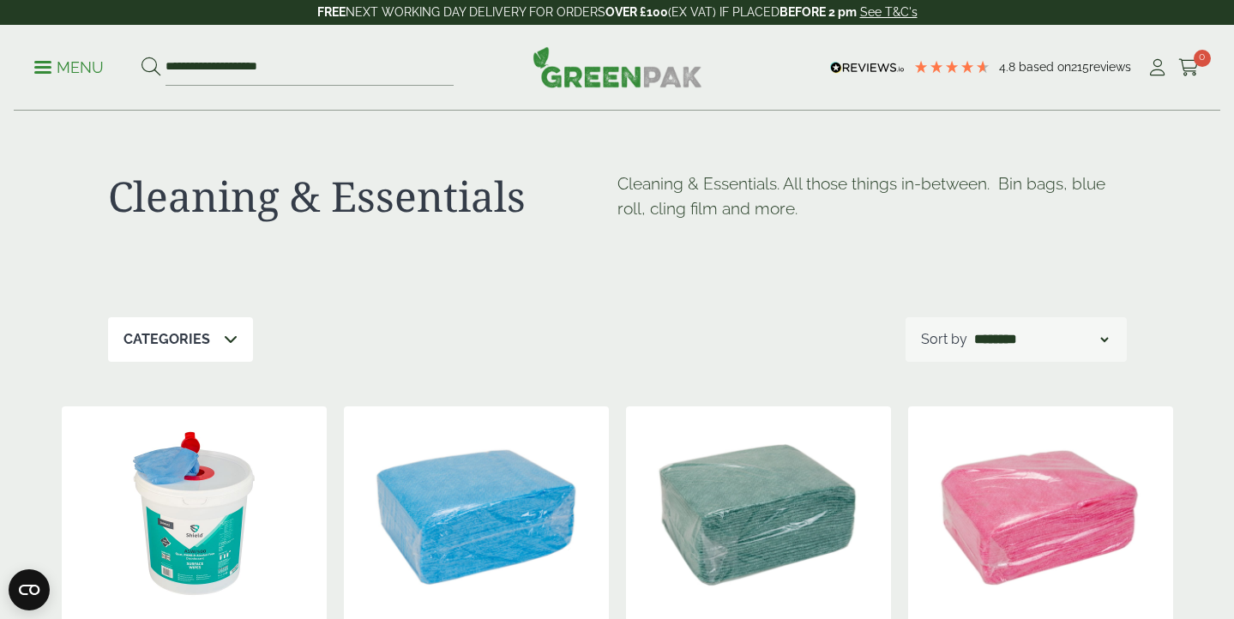
click at [69, 63] on p "Menu" at bounding box center [68, 67] width 69 height 21
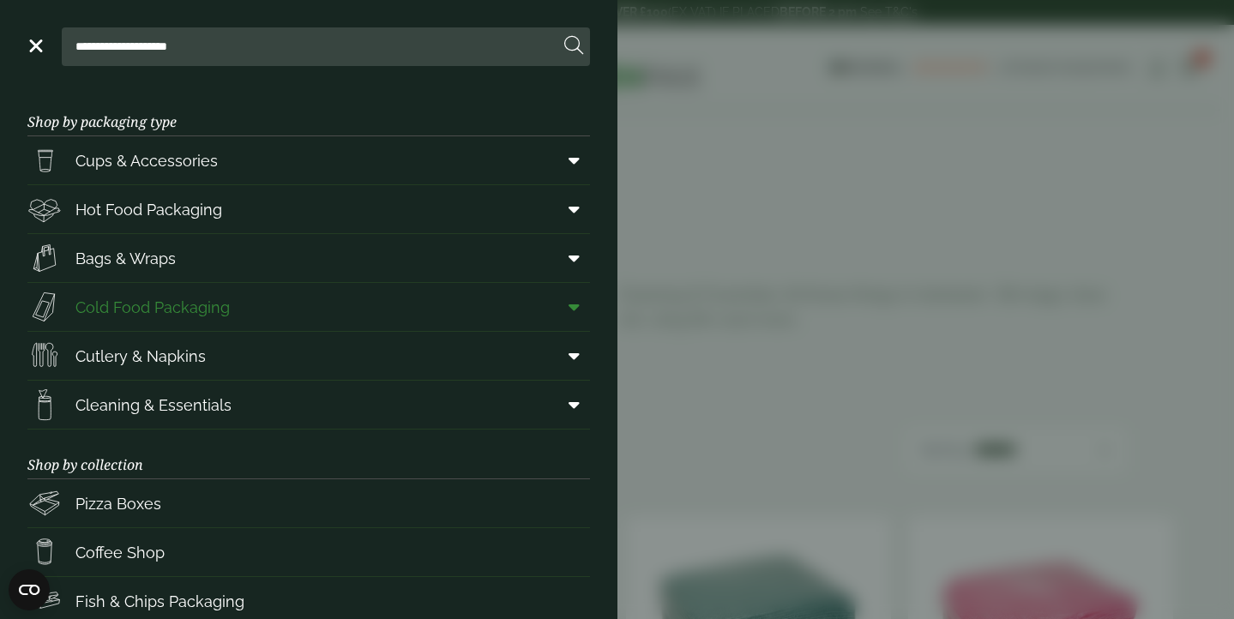
click at [129, 308] on span "Cold Food Packaging" at bounding box center [152, 307] width 154 height 23
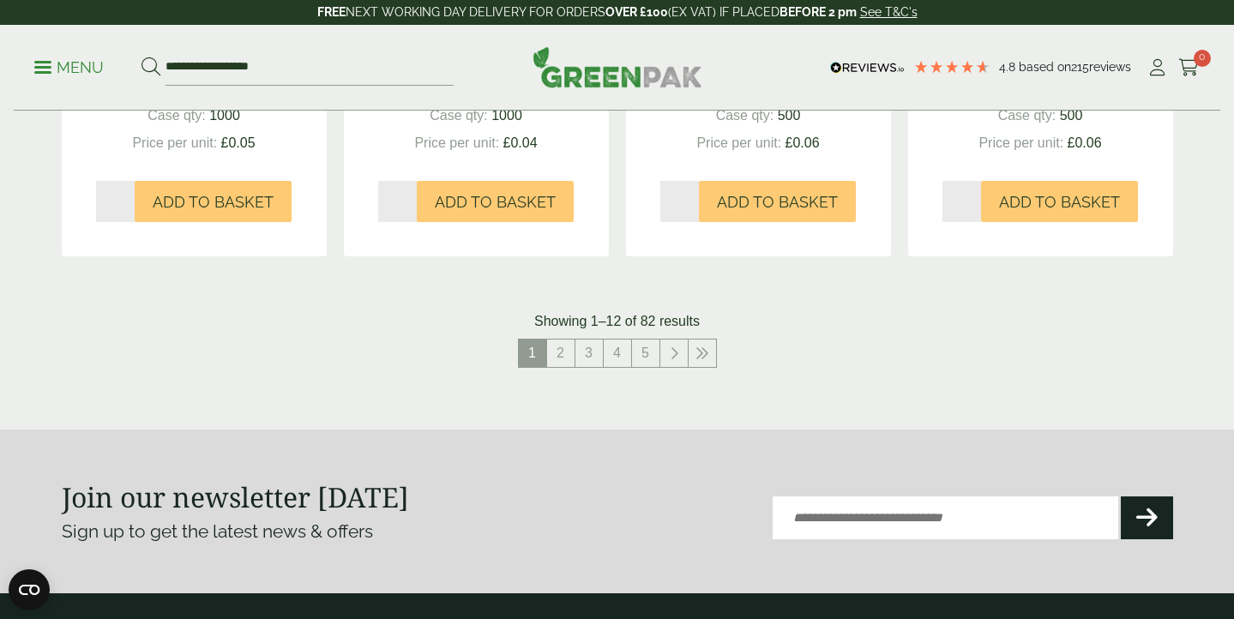
scroll to position [1919, 0]
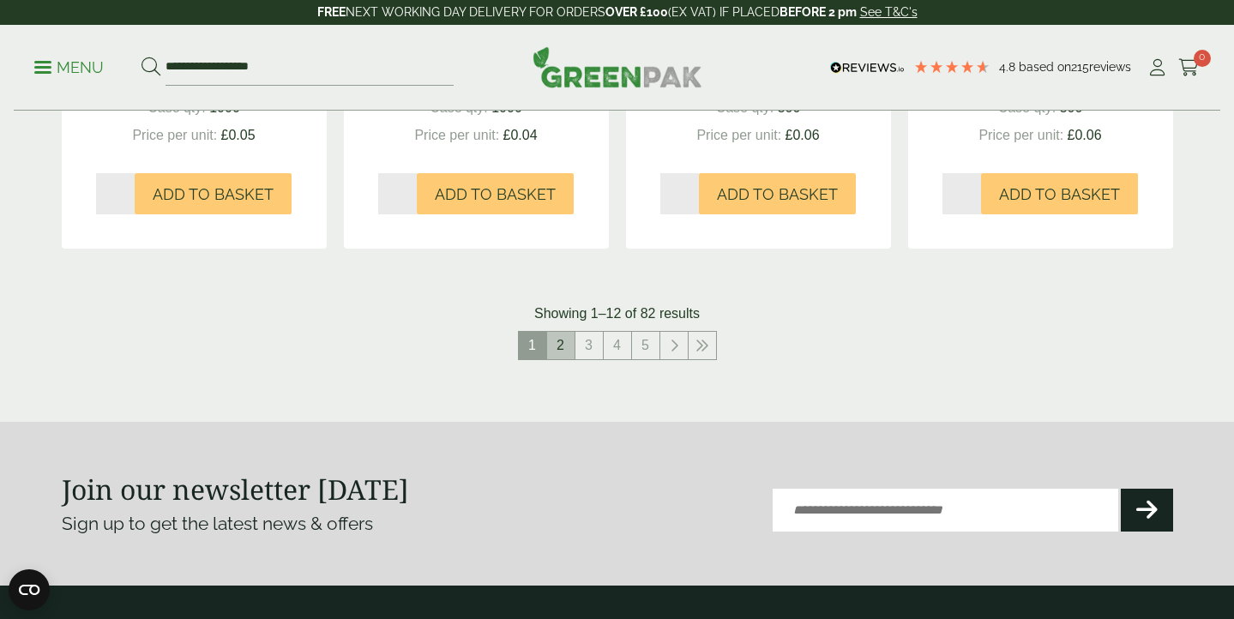
click at [558, 344] on link "2" at bounding box center [560, 345] width 27 height 27
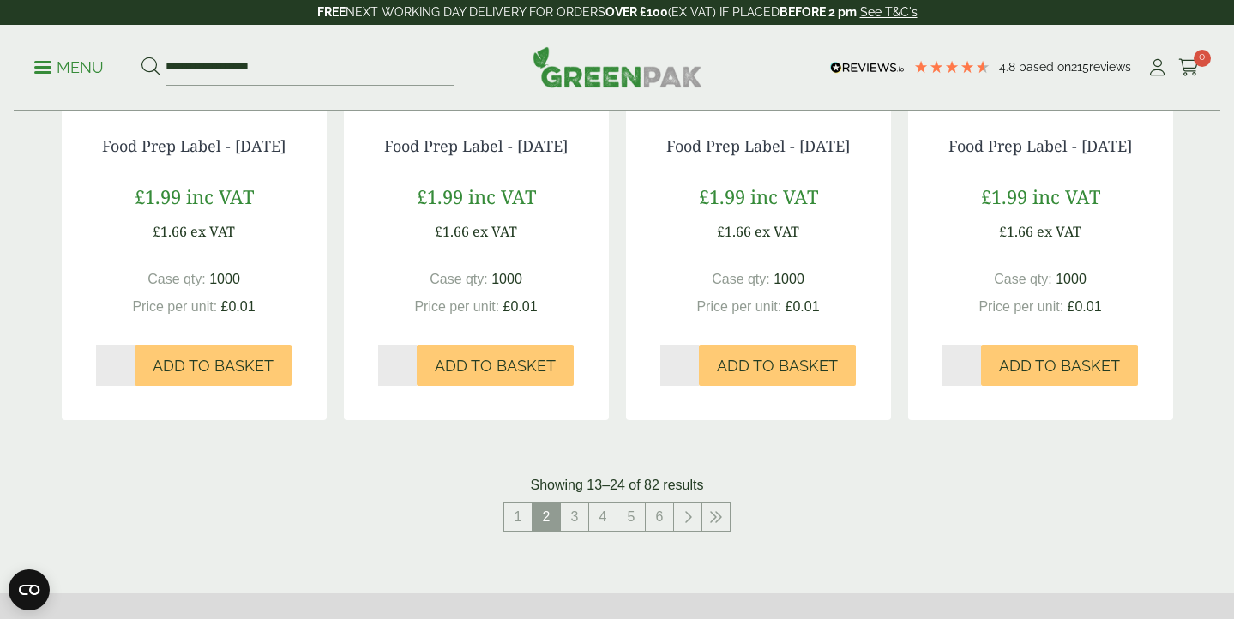
scroll to position [1766, 0]
click at [570, 526] on link "3" at bounding box center [574, 516] width 27 height 27
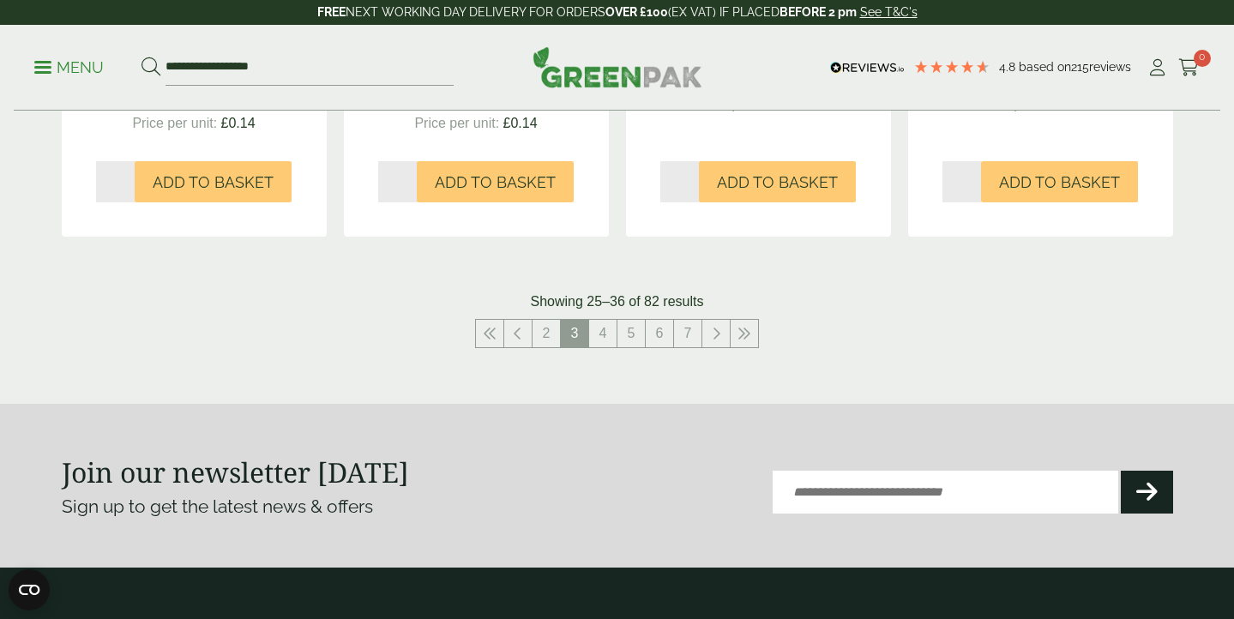
scroll to position [1951, 0]
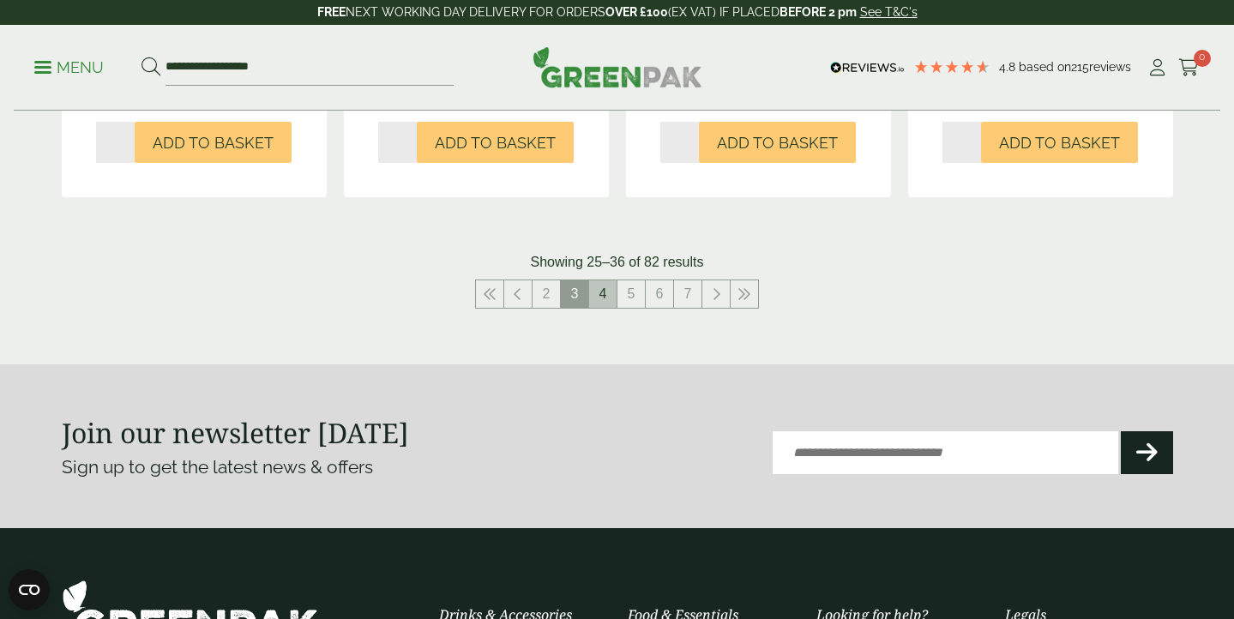
click at [602, 308] on link "4" at bounding box center [602, 293] width 27 height 27
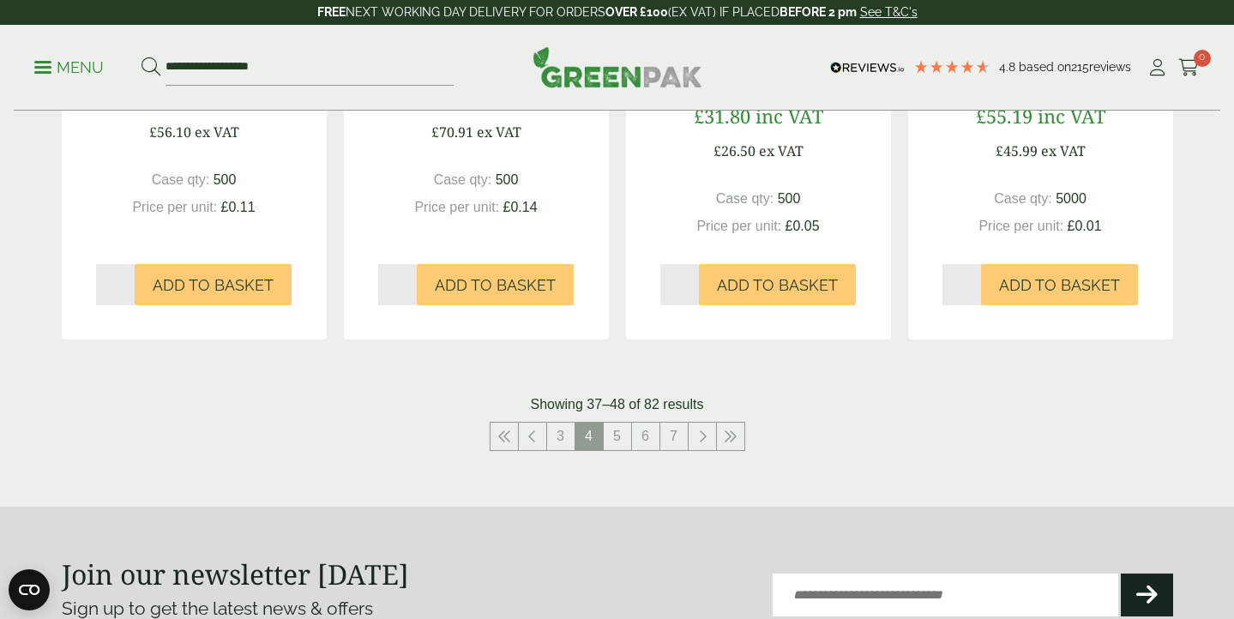
scroll to position [1897, 0]
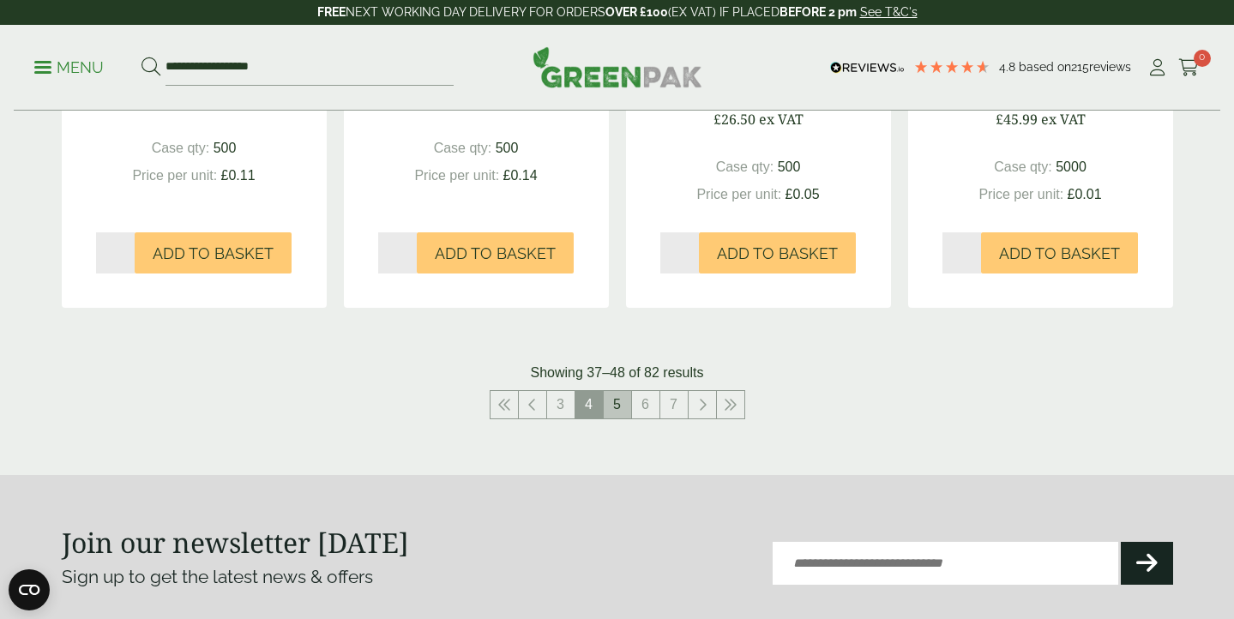
click at [617, 402] on link "5" at bounding box center [617, 404] width 27 height 27
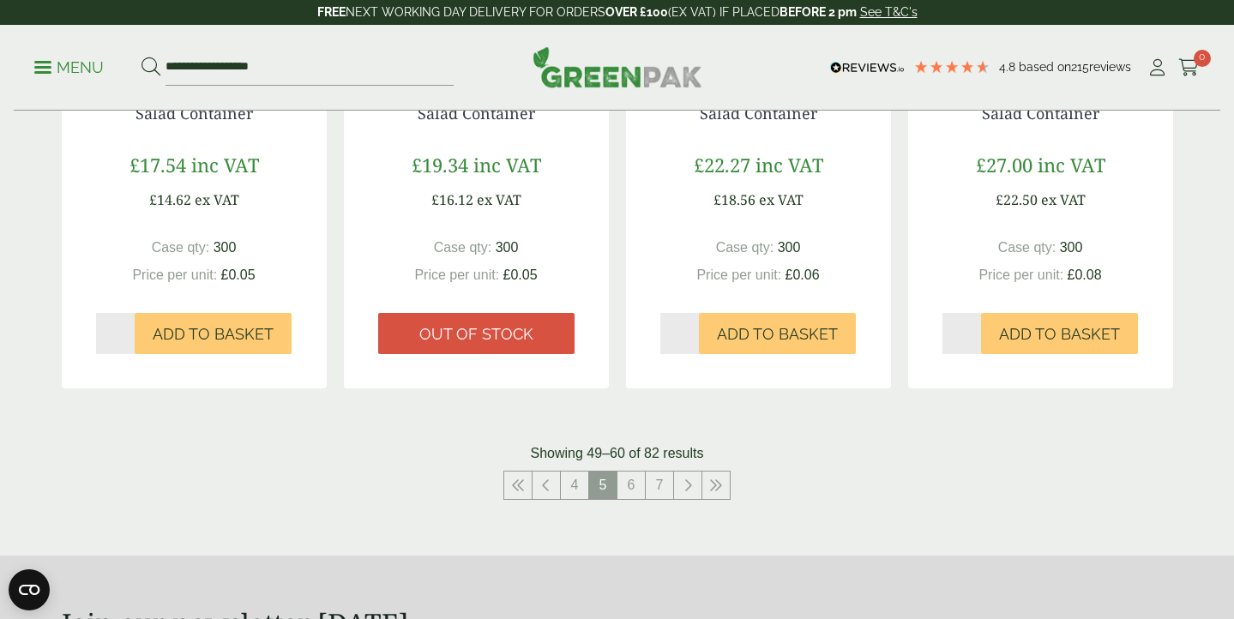
scroll to position [1787, 0]
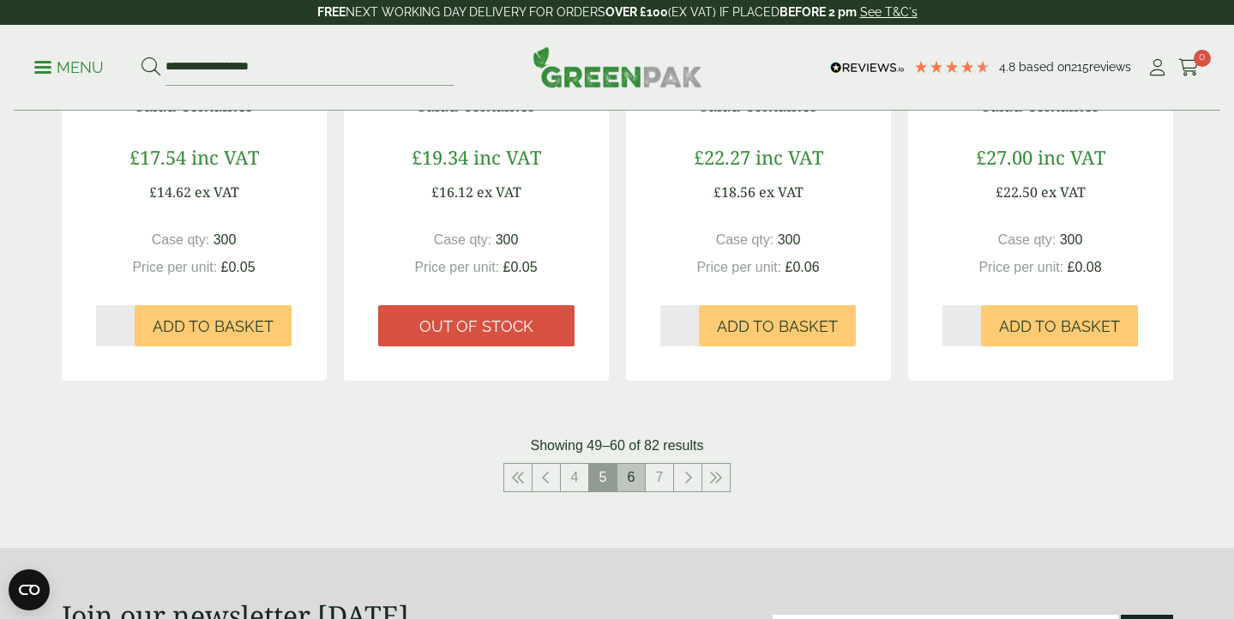
click at [632, 473] on link "6" at bounding box center [631, 477] width 27 height 27
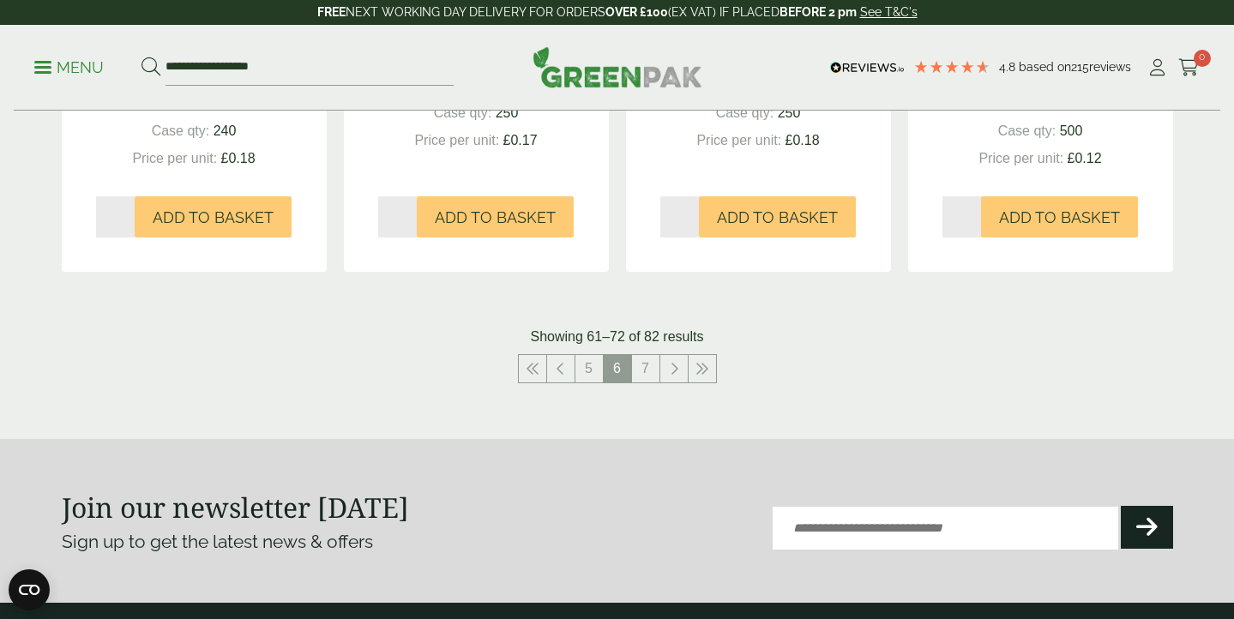
scroll to position [1950, 0]
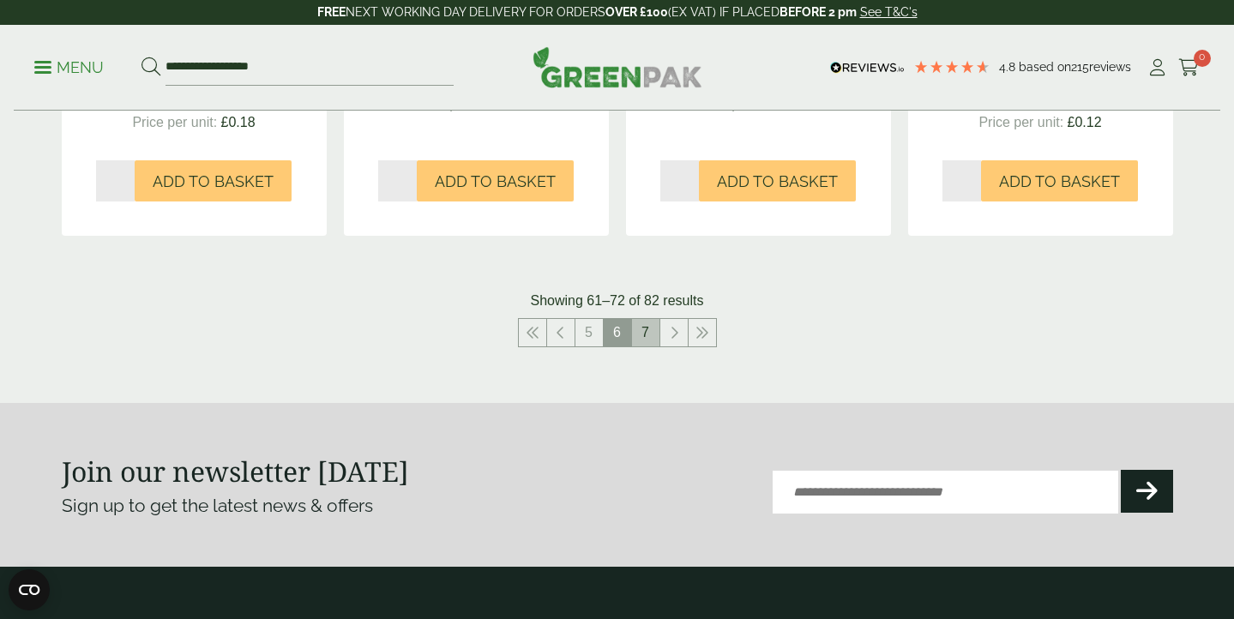
click at [641, 334] on link "7" at bounding box center [645, 332] width 27 height 27
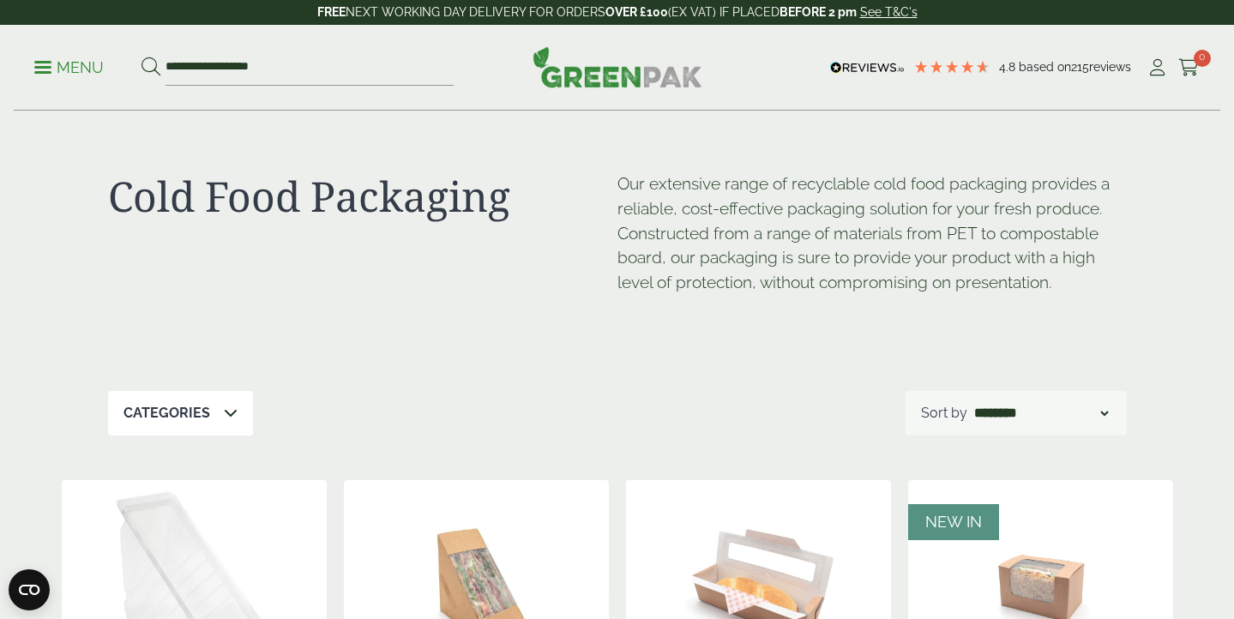
click at [64, 63] on p "Menu" at bounding box center [68, 67] width 69 height 21
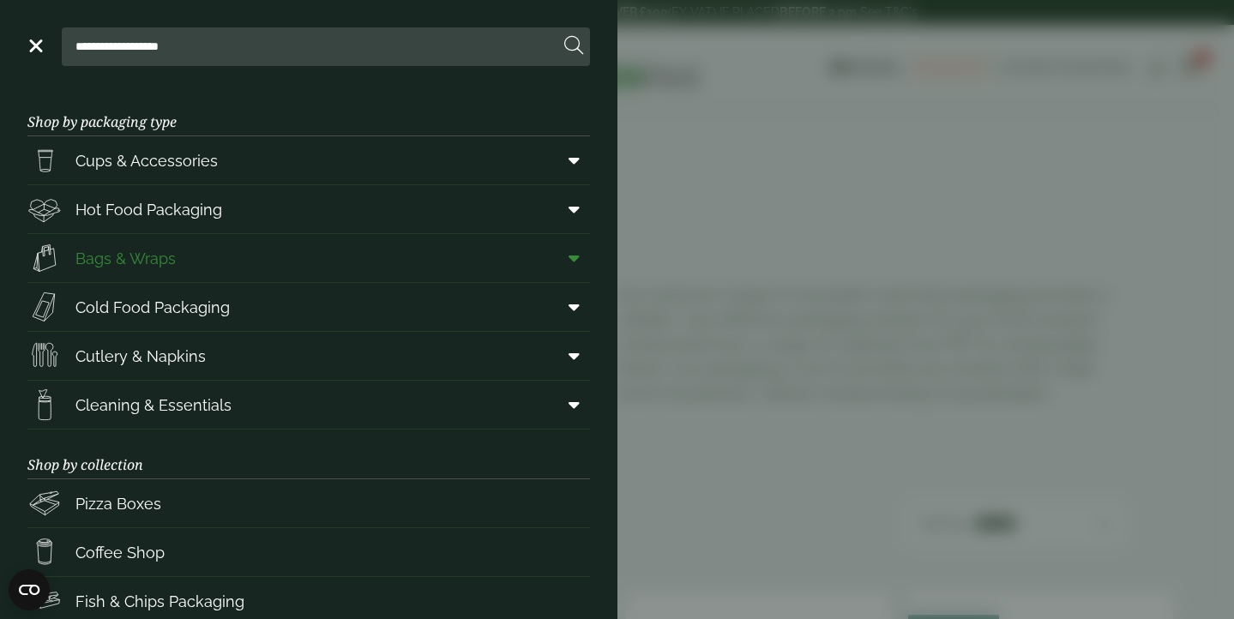
click at [135, 257] on span "Bags & Wraps" at bounding box center [125, 258] width 100 height 23
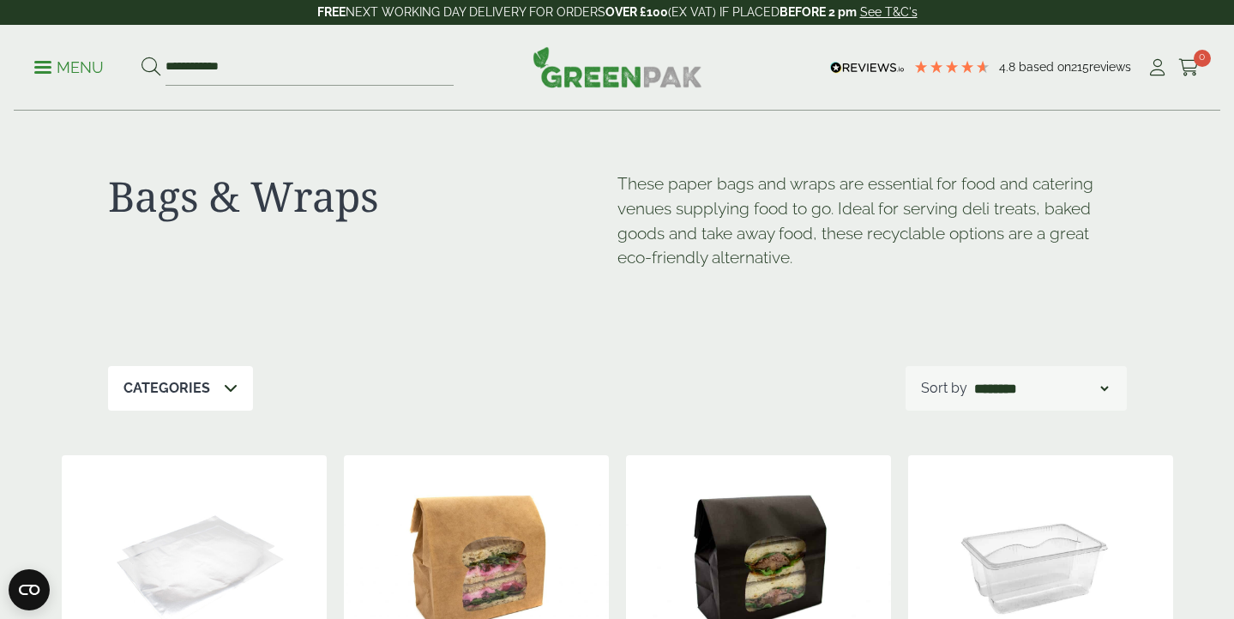
click at [69, 66] on p "Menu" at bounding box center [68, 67] width 69 height 21
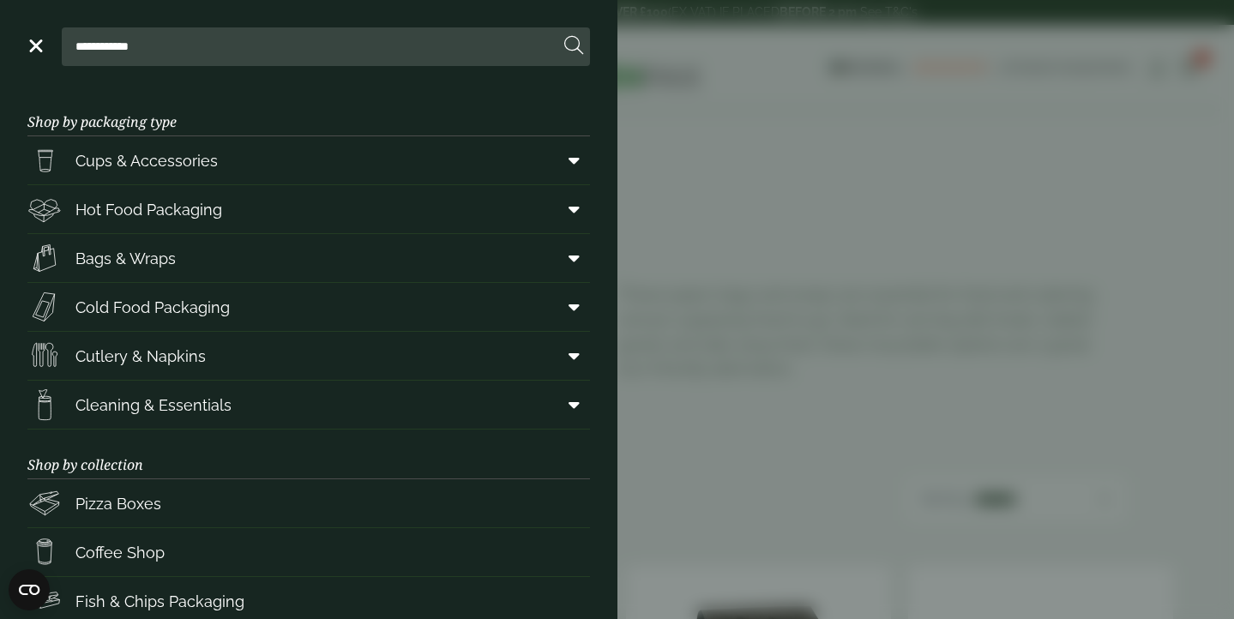
click at [69, 66] on header "**********" at bounding box center [309, 43] width 618 height 87
click at [158, 166] on span "Cups & Accessories" at bounding box center [146, 160] width 142 height 23
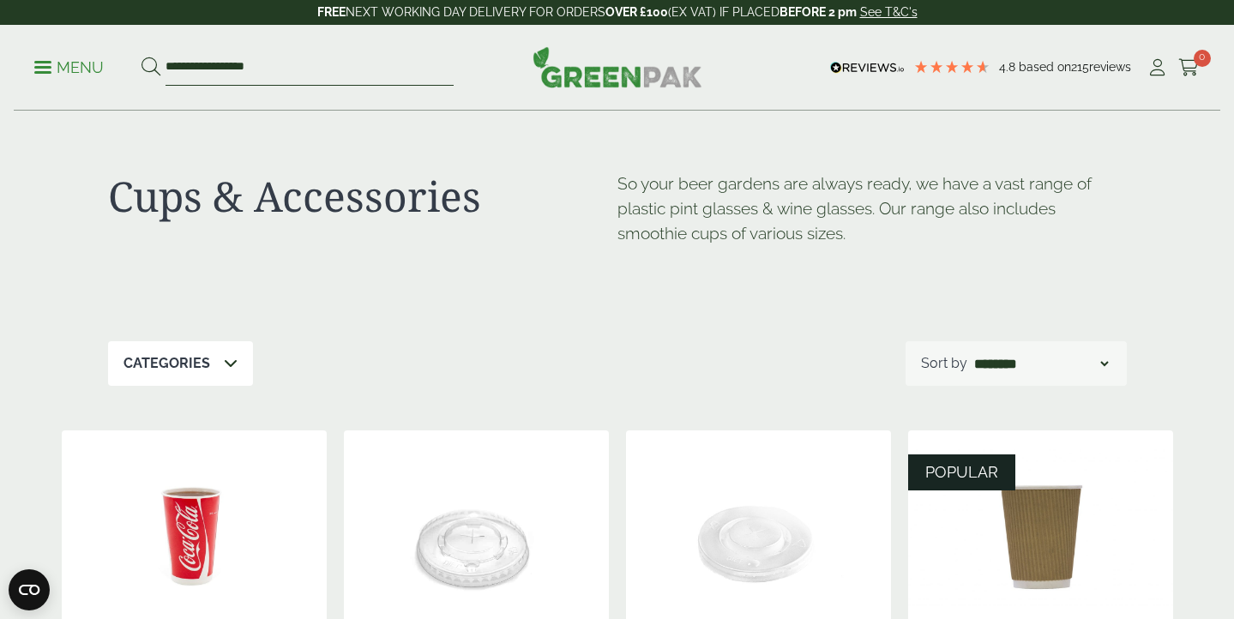
click at [351, 63] on input "**********" at bounding box center [310, 68] width 288 height 36
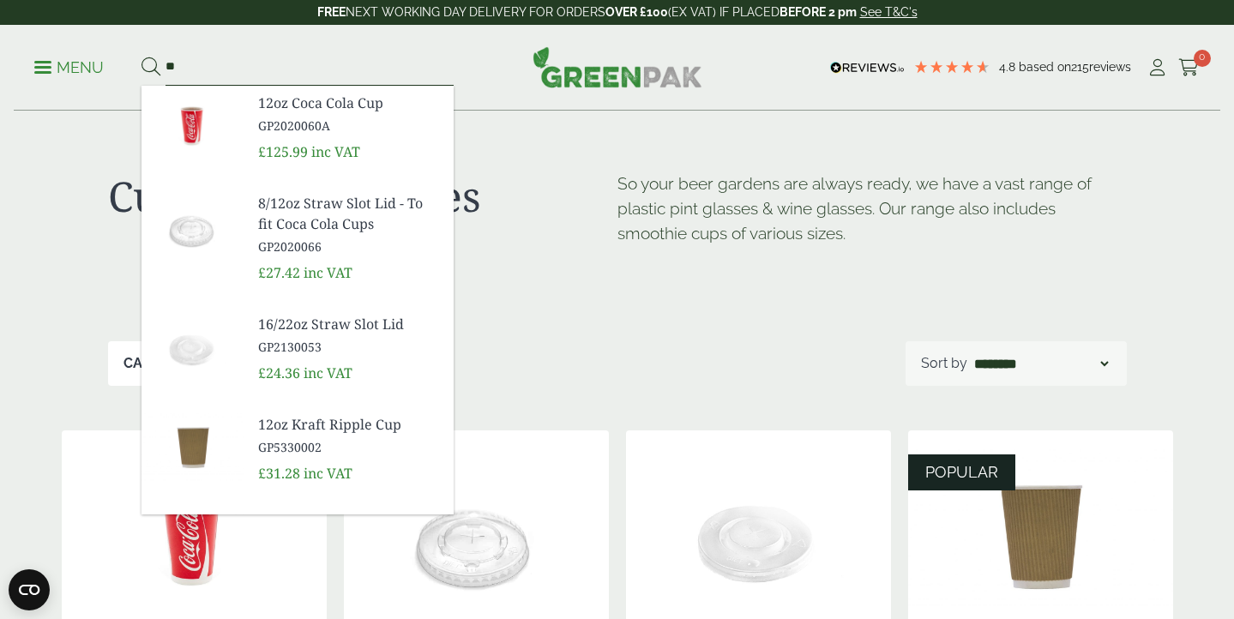
type input "*"
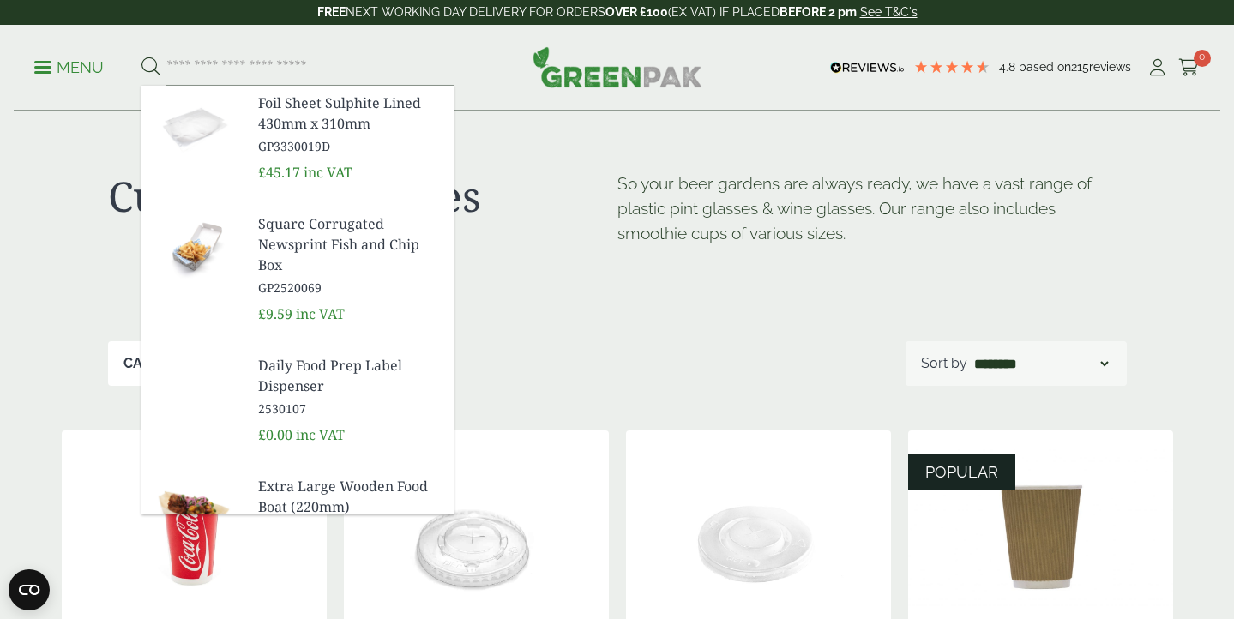
click at [531, 179] on h1 "Cups & Accessories" at bounding box center [363, 197] width 510 height 50
